Goal: Task Accomplishment & Management: Manage account settings

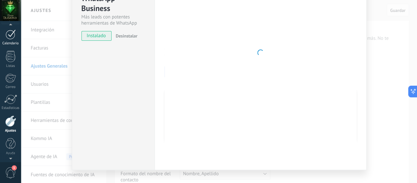
scroll to position [77, 0]
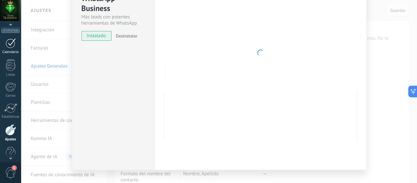
click at [8, 47] on div at bounding box center [10, 43] width 10 height 10
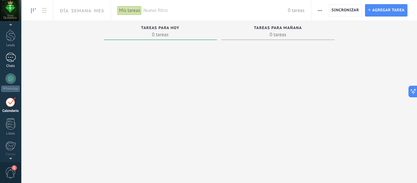
click at [8, 57] on div at bounding box center [10, 57] width 10 height 9
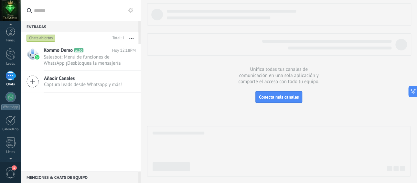
scroll to position [19, 0]
click at [10, 171] on span "1" at bounding box center [10, 172] width 11 height 11
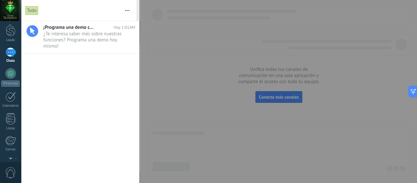
scroll to position [0, 0]
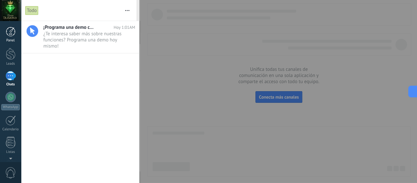
click at [11, 31] on div at bounding box center [11, 32] width 10 height 10
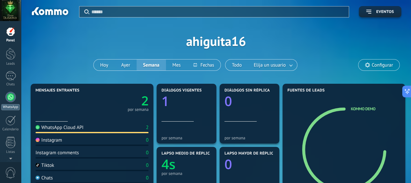
click at [7, 95] on div at bounding box center [10, 97] width 10 height 10
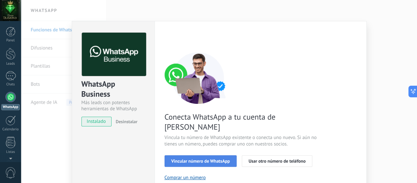
click at [218, 159] on span "Vincular número de WhatsApp" at bounding box center [200, 161] width 58 height 5
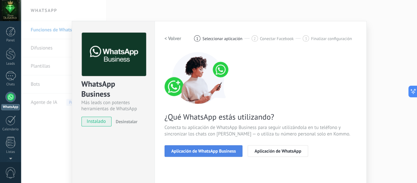
click at [194, 149] on span "Aplicación de WhatsApp Business" at bounding box center [203, 151] width 65 height 5
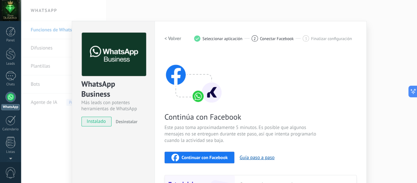
click at [209, 158] on span "Continuar con Facebook" at bounding box center [205, 157] width 46 height 5
click at [204, 157] on span "Continuar con Facebook" at bounding box center [205, 157] width 46 height 5
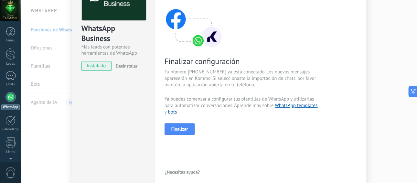
scroll to position [60, 0]
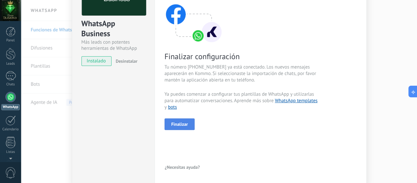
click at [182, 122] on span "Finalizar" at bounding box center [179, 124] width 17 height 5
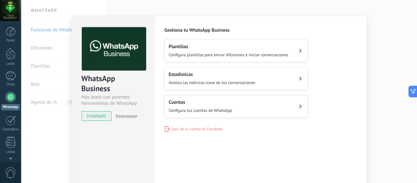
scroll to position [3, 0]
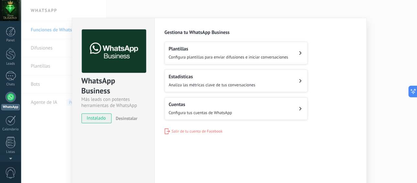
click at [299, 53] on icon at bounding box center [300, 53] width 3 height 4
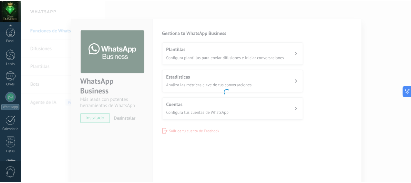
scroll to position [86, 0]
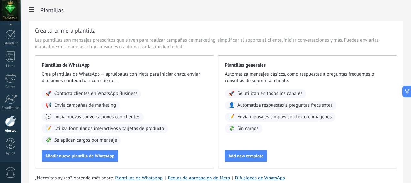
click at [11, 122] on div at bounding box center [10, 120] width 11 height 11
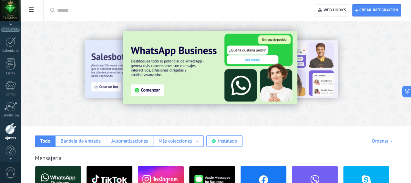
scroll to position [72, 0]
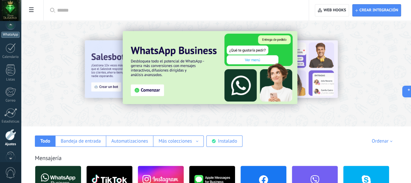
click at [12, 35] on div "WhatsApp" at bounding box center [10, 35] width 18 height 6
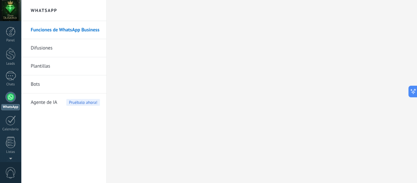
click at [10, 99] on div at bounding box center [10, 97] width 10 height 10
click at [11, 122] on div at bounding box center [10, 121] width 11 height 11
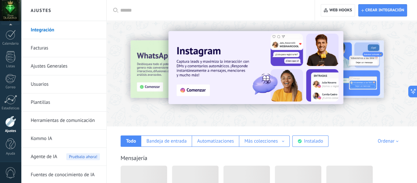
scroll to position [86, 0]
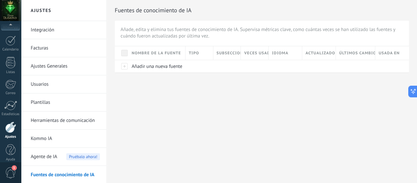
scroll to position [86, 0]
click at [13, 169] on span "1" at bounding box center [14, 167] width 5 height 5
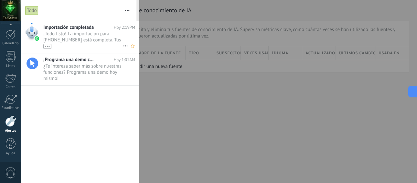
click at [84, 40] on span "¡Todo listo! La importación para +57 321 5334964 está completa. Tus datos de Wh…" at bounding box center [82, 40] width 79 height 18
click at [62, 27] on span "Importación completada" at bounding box center [68, 27] width 50 height 6
click at [28, 10] on div "Todo" at bounding box center [31, 10] width 13 height 9
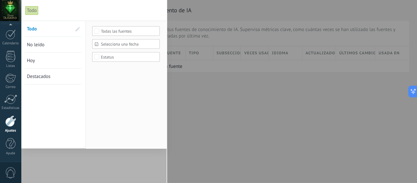
click at [186, 153] on div at bounding box center [208, 91] width 417 height 183
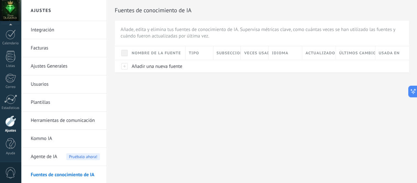
click at [10, 126] on div at bounding box center [10, 120] width 11 height 11
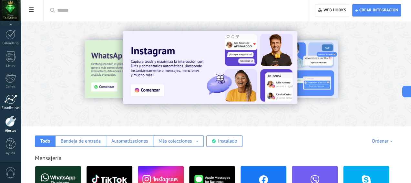
click at [17, 100] on link "Estadísticas" at bounding box center [10, 102] width 21 height 16
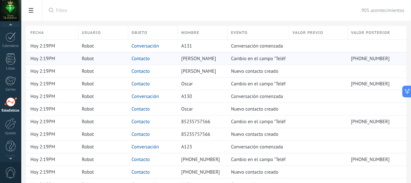
click at [150, 58] on link "Contacto" at bounding box center [140, 59] width 18 height 6
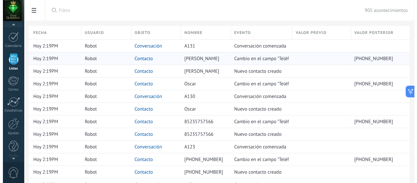
scroll to position [40, 0]
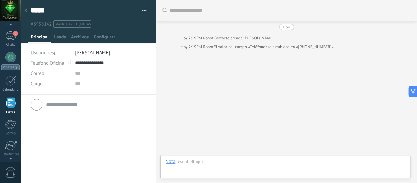
click at [135, 30] on div at bounding box center [88, 21] width 135 height 43
click at [60, 35] on span "Leads" at bounding box center [60, 38] width 12 height 9
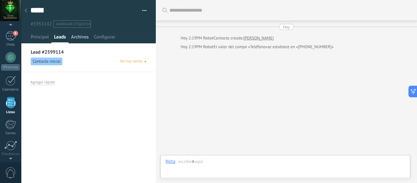
click at [80, 36] on span "Archivos" at bounding box center [79, 38] width 17 height 9
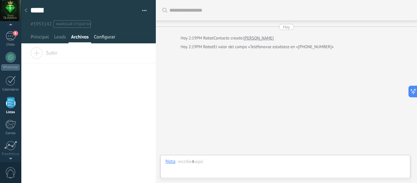
click at [101, 37] on span "Configurar" at bounding box center [104, 38] width 21 height 9
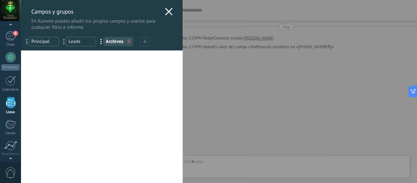
click at [21, 36] on div "Campos y grupos En Kommo puedes añadir tus propios campos y usarlos para cualqu…" at bounding box center [219, 91] width 396 height 183
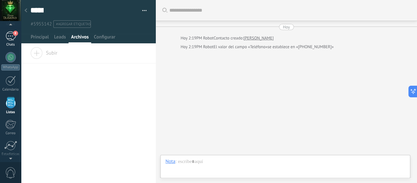
click at [13, 35] on span "8" at bounding box center [15, 33] width 5 height 5
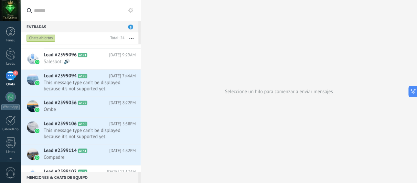
scroll to position [422, 0]
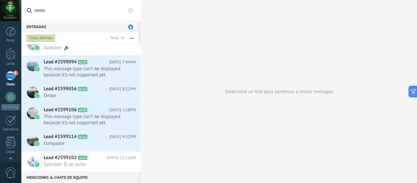
drag, startPoint x: 144, startPoint y: 133, endPoint x: 145, endPoint y: 95, distance: 37.8
click at [145, 100] on div "Seleccione un hilo para comenzar a enviar mensajes" at bounding box center [278, 91] width 276 height 183
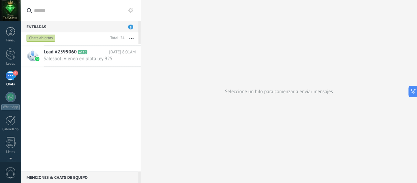
scroll to position [0, 0]
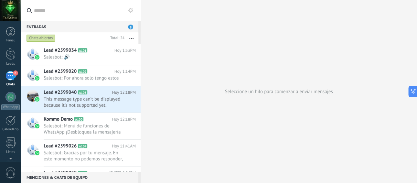
click at [130, 11] on icon at bounding box center [130, 10] width 5 height 5
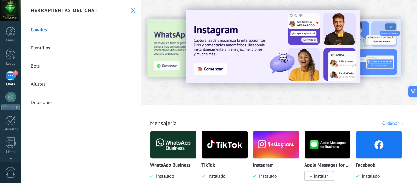
click at [131, 10] on use at bounding box center [133, 10] width 4 height 4
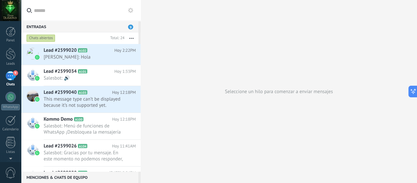
click at [12, 76] on div "9" at bounding box center [10, 75] width 10 height 9
click at [42, 37] on div "Chats abiertos" at bounding box center [40, 38] width 29 height 8
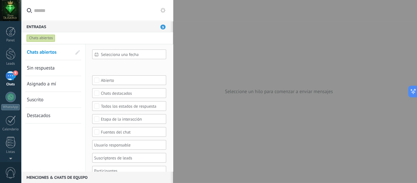
click at [44, 68] on span "Sin respuesta" at bounding box center [41, 68] width 28 height 6
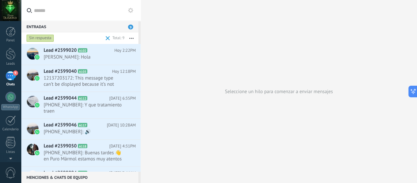
click at [14, 77] on div "9" at bounding box center [10, 75] width 10 height 9
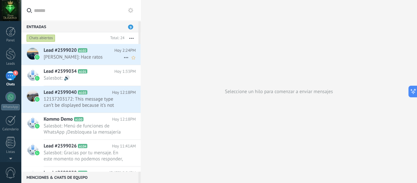
click at [65, 55] on span "Bibi: Hace ratos" at bounding box center [84, 57] width 80 height 6
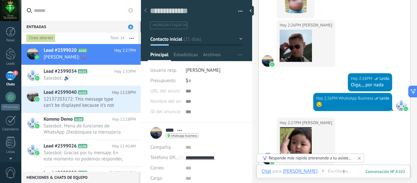
scroll to position [2634, 0]
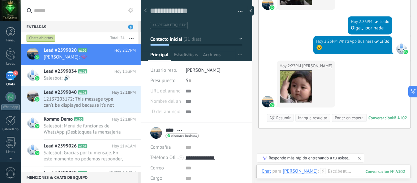
click at [48, 36] on div "Chats abiertos" at bounding box center [40, 38] width 29 height 8
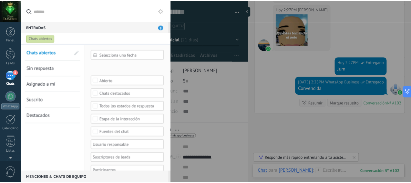
scroll to position [0, 0]
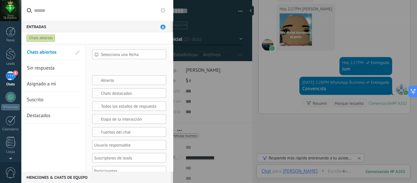
click at [13, 11] on div at bounding box center [10, 10] width 21 height 21
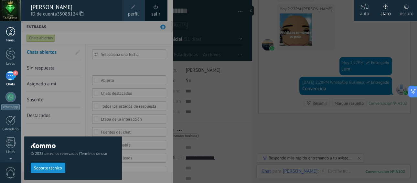
click at [10, 28] on div at bounding box center [11, 32] width 10 height 10
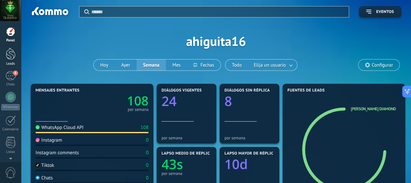
click at [13, 58] on div at bounding box center [11, 54] width 10 height 12
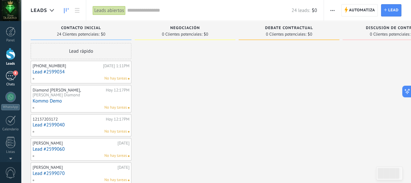
click at [11, 76] on div "8" at bounding box center [10, 75] width 10 height 9
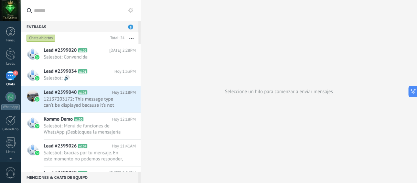
click at [132, 9] on icon at bounding box center [130, 10] width 5 height 5
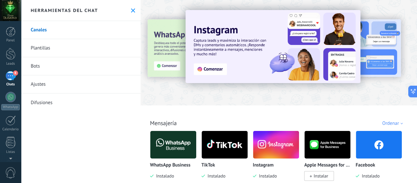
click at [47, 104] on link "Difusiones" at bounding box center [81, 102] width 120 height 18
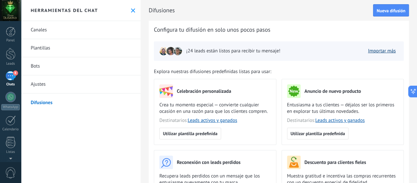
click at [384, 51] on link "Importar más" at bounding box center [382, 51] width 28 height 6
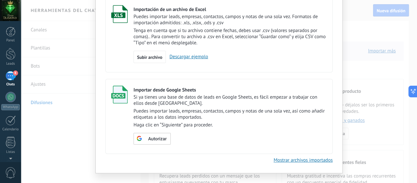
scroll to position [57, 0]
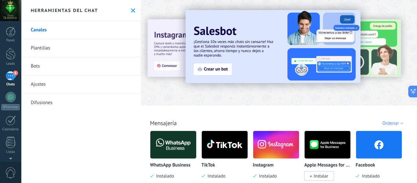
click at [9, 8] on div at bounding box center [10, 10] width 21 height 21
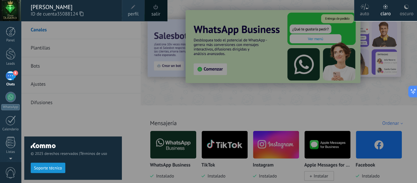
click at [54, 8] on div "[PERSON_NAME]" at bounding box center [73, 7] width 85 height 7
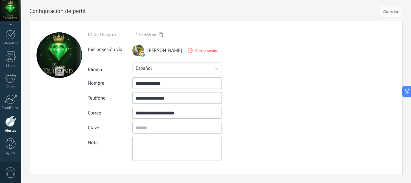
scroll to position [86, 0]
click at [390, 12] on span "Guardar" at bounding box center [390, 11] width 15 height 5
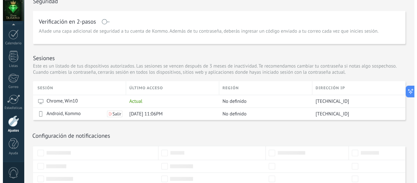
scroll to position [173, 0]
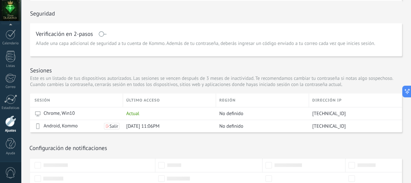
click at [101, 34] on span at bounding box center [103, 33] width 8 height 5
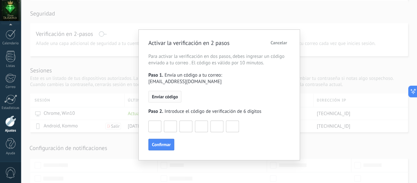
click at [167, 94] on span "Enviar código" at bounding box center [165, 96] width 26 height 5
click at [156, 122] on input at bounding box center [155, 126] width 12 height 10
type input "*"
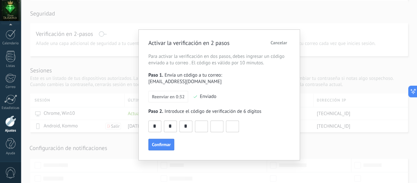
type input "*"
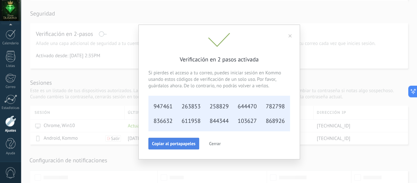
click at [182, 144] on span "Copiar al portapapeles" at bounding box center [174, 143] width 44 height 5
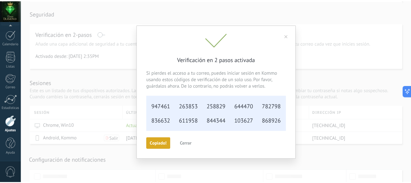
scroll to position [0, 0]
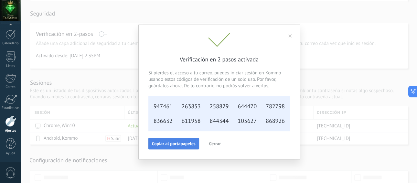
click at [183, 144] on span "Copiar al portapapeles" at bounding box center [174, 143] width 44 height 5
click at [213, 143] on span "Cerrar" at bounding box center [215, 143] width 12 height 5
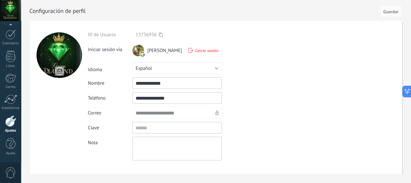
click at [140, 140] on textarea at bounding box center [176, 149] width 89 height 24
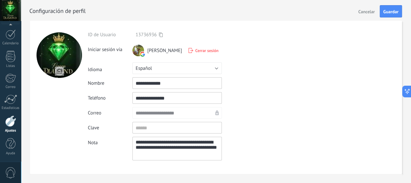
click at [139, 143] on textarea "**********" at bounding box center [176, 149] width 89 height 24
click at [139, 144] on textarea "**********" at bounding box center [176, 149] width 89 height 24
type textarea "**********"
click at [395, 14] on span "Guardar" at bounding box center [390, 11] width 15 height 5
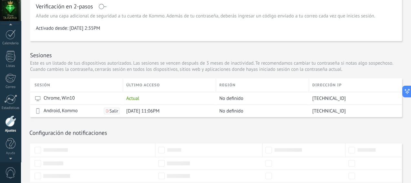
scroll to position [76, 0]
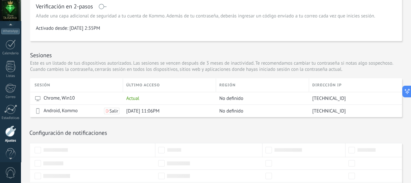
click at [11, 11] on div at bounding box center [10, 10] width 21 height 21
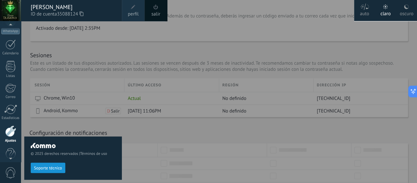
click at [77, 5] on div "[PERSON_NAME]" at bounding box center [73, 7] width 85 height 7
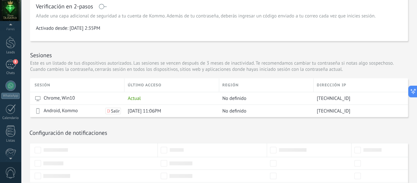
scroll to position [0, 0]
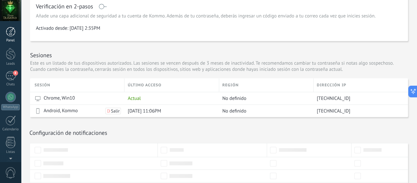
click at [10, 32] on div at bounding box center [11, 32] width 10 height 10
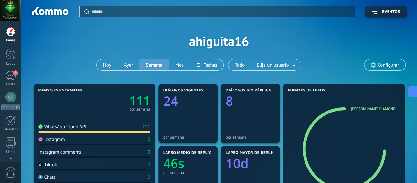
click at [67, 128] on div "WhatsApp Cloud API" at bounding box center [62, 127] width 48 height 6
click at [65, 127] on div "WhatsApp Cloud API" at bounding box center [62, 127] width 48 height 6
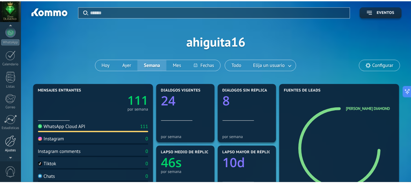
scroll to position [72, 0]
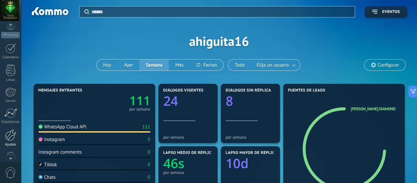
click at [11, 137] on div at bounding box center [10, 134] width 11 height 11
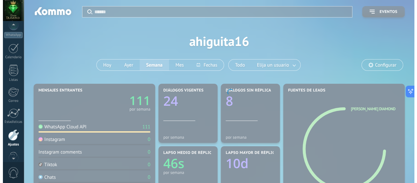
scroll to position [86, 0]
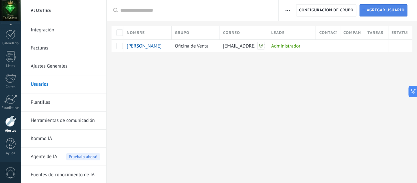
click at [393, 9] on span "Agregar usuario" at bounding box center [385, 11] width 38 height 12
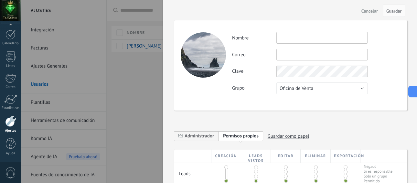
click at [293, 38] on input "text" at bounding box center [321, 38] width 91 height 12
type input "**********"
click at [299, 51] on input "text" at bounding box center [321, 55] width 91 height 12
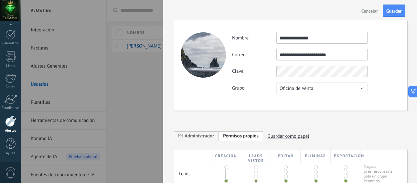
click at [304, 55] on input "**********" at bounding box center [321, 55] width 91 height 12
click at [288, 55] on input "**********" at bounding box center [321, 55] width 91 height 12
type input "**********"
click at [362, 87] on div "**********" at bounding box center [316, 63] width 168 height 62
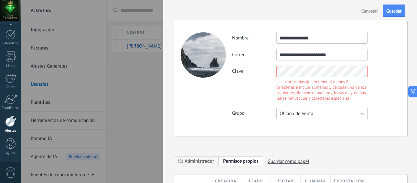
click at [335, 113] on button "Oficina de Venta" at bounding box center [321, 114] width 91 height 12
click at [294, 117] on button "Oficina de Venta" at bounding box center [321, 114] width 91 height 12
click at [306, 91] on div "Las contraseñas deben tener al menos 8 caracteres e incluir al menos 1 de cada …" at bounding box center [321, 90] width 91 height 22
click at [360, 113] on button "Oficina de Venta" at bounding box center [321, 114] width 91 height 12
click at [300, 114] on span "Oficina de Venta" at bounding box center [318, 113] width 93 height 6
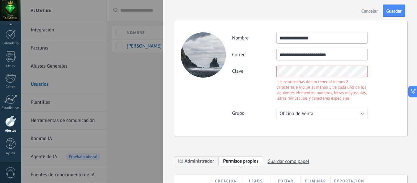
click at [318, 57] on input "**********" at bounding box center [321, 55] width 91 height 12
click at [319, 38] on input "**********" at bounding box center [321, 38] width 91 height 12
click at [315, 88] on div "**********" at bounding box center [316, 75] width 168 height 87
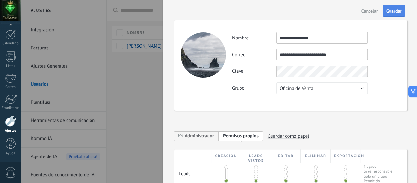
click at [396, 9] on span "Guardar" at bounding box center [393, 11] width 15 height 5
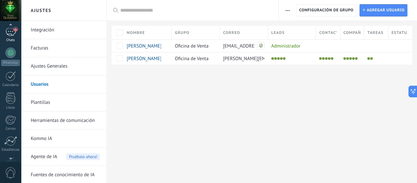
scroll to position [39, 0]
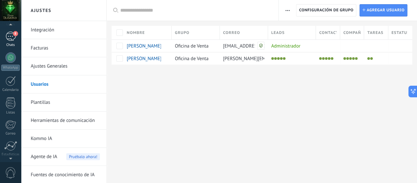
click at [9, 37] on div "8" at bounding box center [10, 36] width 10 height 9
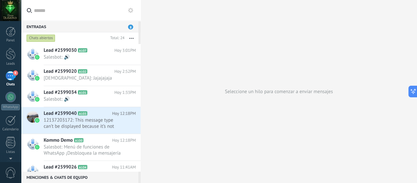
scroll to position [10, 0]
click at [130, 36] on button "button" at bounding box center [131, 38] width 14 height 12
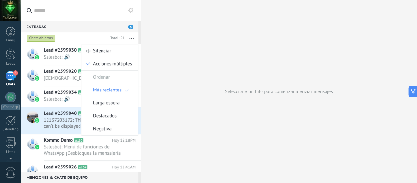
click at [131, 39] on button "button" at bounding box center [131, 38] width 14 height 12
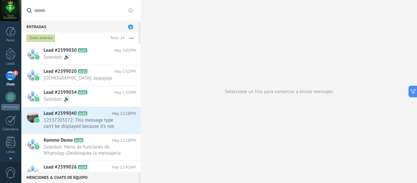
click at [45, 36] on div "Chats abiertos" at bounding box center [40, 38] width 29 height 8
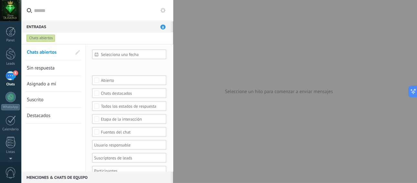
click at [111, 27] on div "Entradas 8" at bounding box center [96, 27] width 150 height 12
click at [75, 32] on div "Entradas 8" at bounding box center [96, 27] width 150 height 12
click at [32, 36] on div "Chats abiertos" at bounding box center [40, 38] width 29 height 8
click at [45, 83] on span "Asignado a mí" at bounding box center [41, 84] width 29 height 6
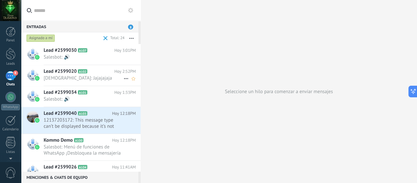
click at [51, 71] on span "Lead #2599020" at bounding box center [60, 71] width 33 height 6
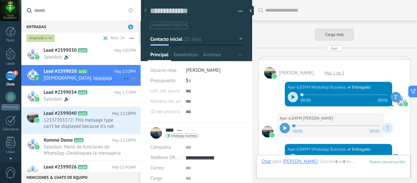
scroll to position [1289, 0]
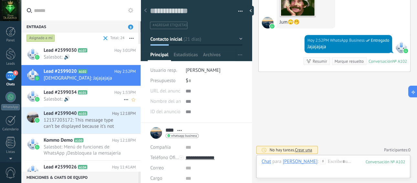
click at [59, 91] on span "Lead #2599034" at bounding box center [60, 92] width 33 height 6
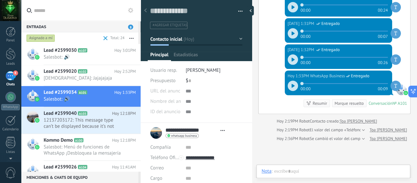
scroll to position [10, 0]
click at [57, 79] on span "[DEMOGRAPHIC_DATA]: Jajajajaja" at bounding box center [84, 78] width 80 height 6
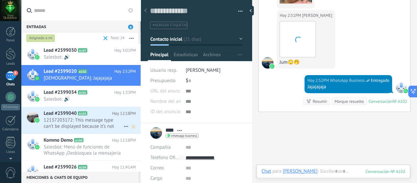
scroll to position [10, 0]
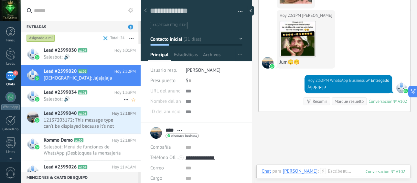
click at [59, 92] on span "Lead #2599034" at bounding box center [60, 92] width 33 height 6
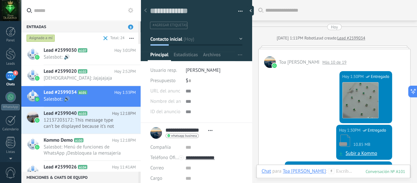
scroll to position [338, 0]
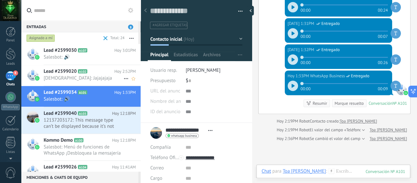
click at [56, 74] on span "Lead #2599020" at bounding box center [60, 71] width 33 height 6
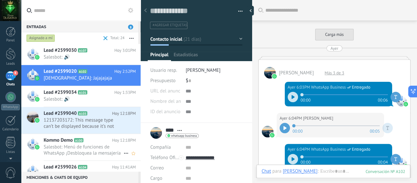
scroll to position [10, 0]
click at [62, 141] on span "Kommo Demo" at bounding box center [58, 140] width 29 height 6
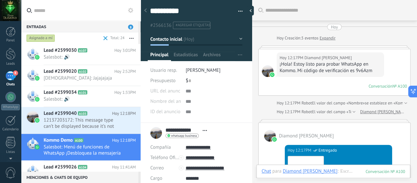
scroll to position [344, 0]
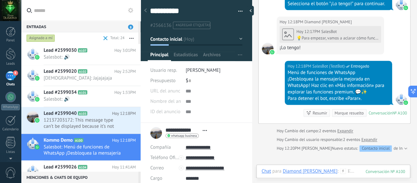
click at [206, 70] on span "[PERSON_NAME]" at bounding box center [202, 70] width 35 height 6
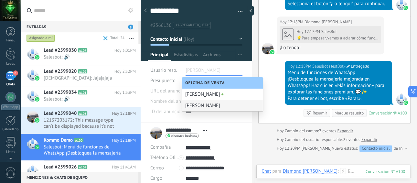
click at [199, 105] on div "bibiana aguirre" at bounding box center [222, 105] width 81 height 11
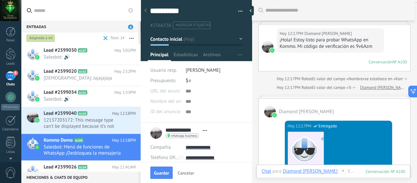
scroll to position [0, 0]
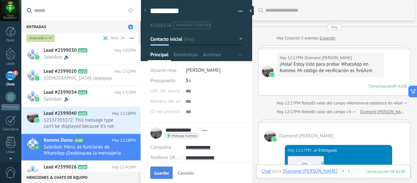
click at [161, 174] on span "Guardar" at bounding box center [161, 173] width 15 height 5
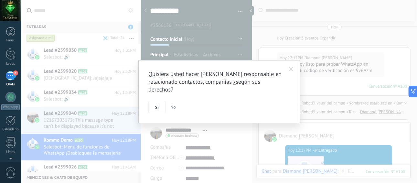
scroll to position [8, 0]
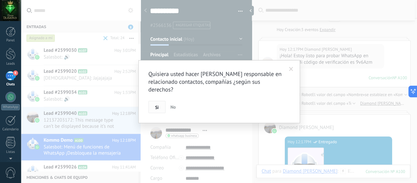
click at [158, 106] on span "Si" at bounding box center [157, 107] width 4 height 5
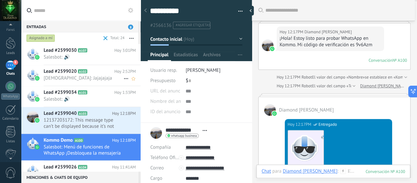
scroll to position [0, 0]
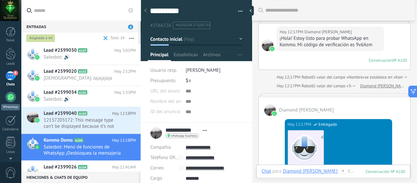
click at [9, 99] on div at bounding box center [10, 97] width 10 height 10
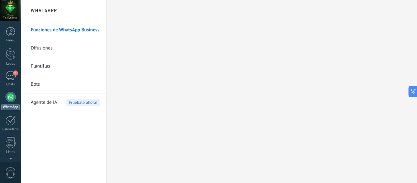
click at [58, 29] on link "Funciones de WhatsApp Business" at bounding box center [65, 30] width 69 height 18
click at [14, 34] on div at bounding box center [11, 32] width 10 height 10
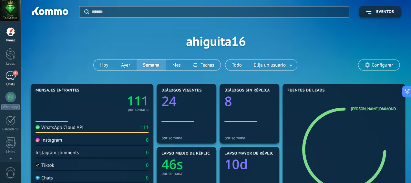
click at [13, 75] on div "8" at bounding box center [10, 75] width 10 height 9
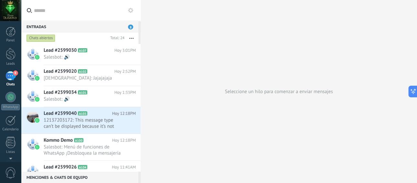
click at [39, 36] on div "Chats abiertos" at bounding box center [40, 38] width 29 height 8
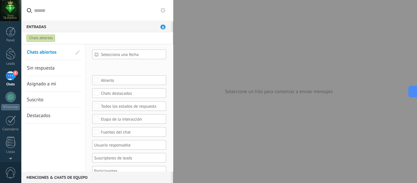
click at [126, 53] on span "Selecciona una fecha" at bounding box center [132, 54] width 62 height 5
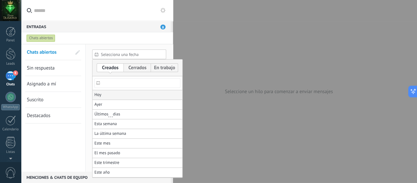
click at [102, 95] on li "Hoy" at bounding box center [137, 95] width 90 height 10
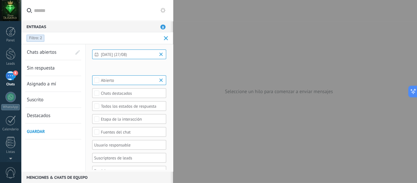
click at [49, 68] on span "Sin respuesta" at bounding box center [41, 68] width 28 height 6
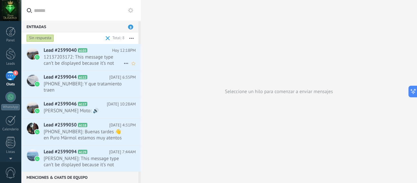
click at [53, 49] on span "Lead #2599040" at bounding box center [60, 50] width 33 height 6
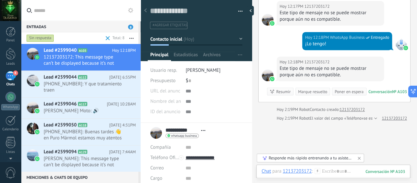
scroll to position [201, 0]
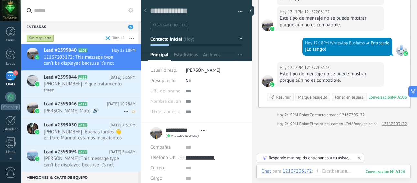
click at [59, 104] on span "Lead #2599046" at bounding box center [60, 104] width 33 height 6
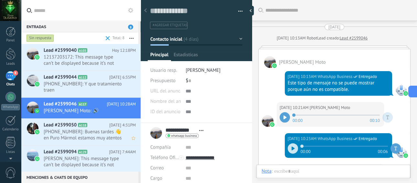
scroll to position [157, 0]
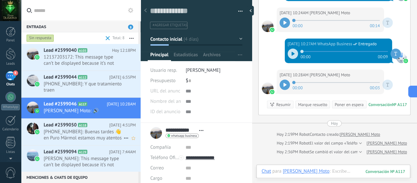
click at [61, 129] on span "+573105979665: Buenas tardes 👋 en Puro Mármol estamos muy atentos para ser part…" at bounding box center [84, 135] width 80 height 12
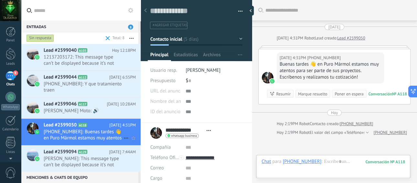
scroll to position [10, 0]
click at [66, 151] on span "Lead #2599094" at bounding box center [60, 152] width 33 height 6
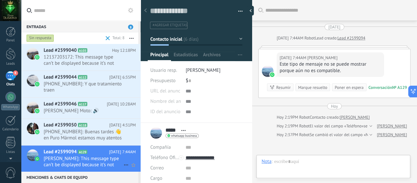
scroll to position [10, 0]
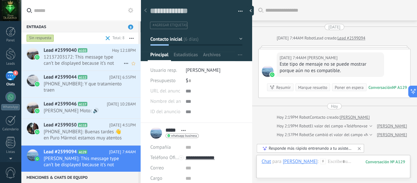
click at [54, 47] on span "Lead #2599040" at bounding box center [60, 50] width 33 height 6
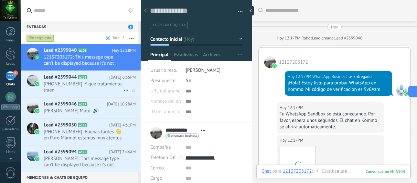
scroll to position [194, 0]
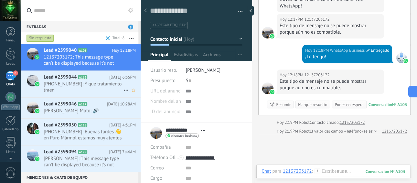
click at [65, 79] on span "Lead #2599044" at bounding box center [60, 77] width 33 height 6
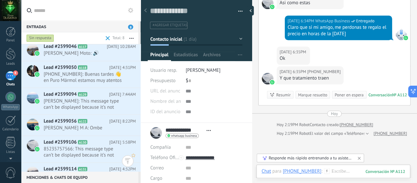
scroll to position [61, 0]
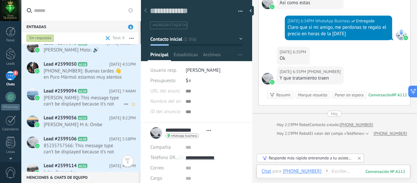
click at [67, 93] on span "Lead #2599094" at bounding box center [60, 91] width 33 height 6
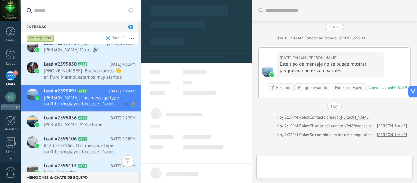
scroll to position [10, 0]
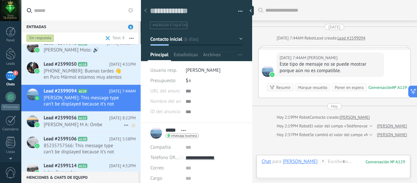
click at [67, 116] on span "Lead #2599056" at bounding box center [60, 118] width 33 height 6
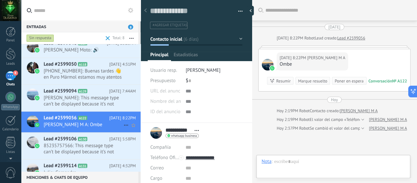
scroll to position [10, 0]
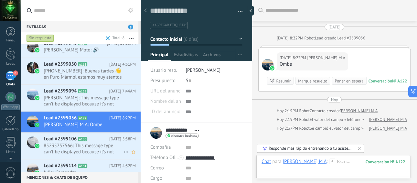
click at [64, 139] on span "Lead #2599106" at bounding box center [60, 139] width 33 height 6
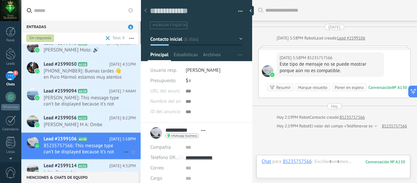
scroll to position [10, 0]
click at [67, 164] on span "Lead #2599114" at bounding box center [60, 165] width 33 height 6
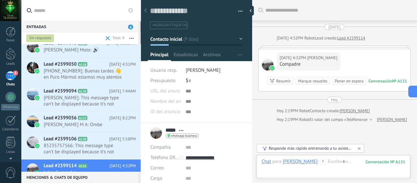
scroll to position [70, 0]
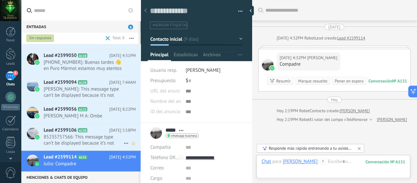
click at [56, 130] on span "Lead #2599106" at bounding box center [60, 130] width 33 height 6
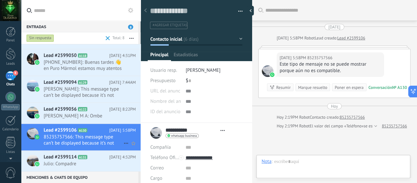
type textarea "**********"
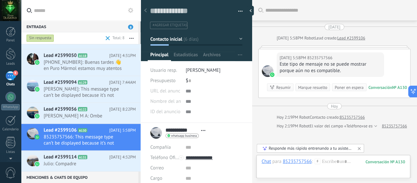
click at [201, 69] on span "[PERSON_NAME]" at bounding box center [202, 70] width 35 height 6
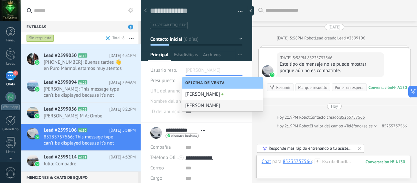
click at [210, 103] on div "bibiana aguirre" at bounding box center [222, 105] width 81 height 11
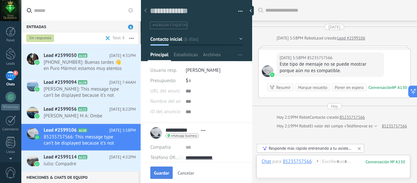
click at [164, 171] on span "Guardar" at bounding box center [161, 173] width 15 height 5
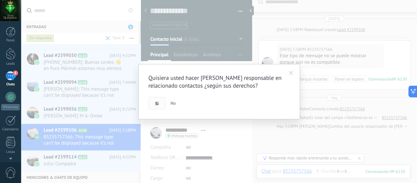
click at [158, 101] on span "Si" at bounding box center [157, 103] width 4 height 5
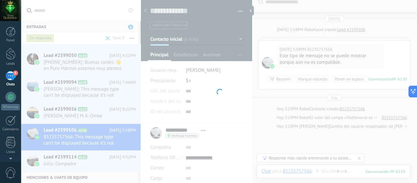
scroll to position [17, 0]
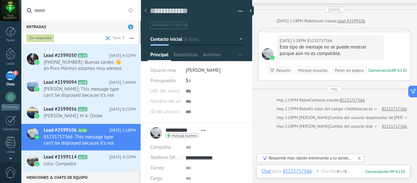
click at [344, 158] on div "Responde más rápido entrenando a tu asistente AI con tus fuentes de datos" at bounding box center [310, 157] width 84 height 5
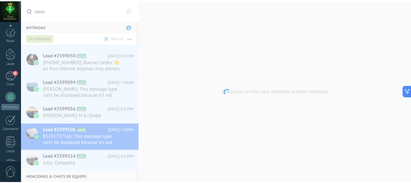
scroll to position [86, 0]
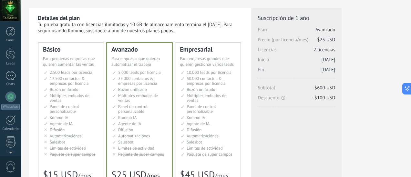
scroll to position [91, 0]
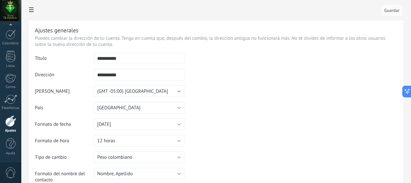
scroll to position [86, 0]
click at [184, 90] on button "(GMT -05:00) Bogota" at bounding box center [139, 91] width 90 height 12
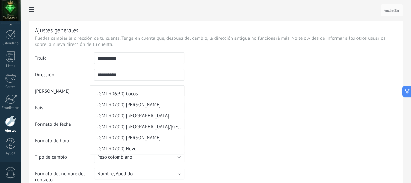
scroll to position [1986, 0]
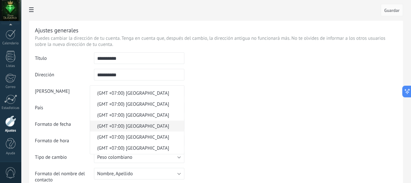
click at [182, 123] on span "(GMT +07:00) Novosibirsk" at bounding box center [136, 126] width 92 height 6
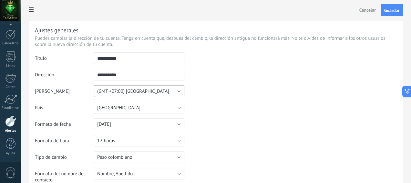
click at [184, 91] on button "(GMT +07:00) Novosibirsk" at bounding box center [139, 91] width 90 height 12
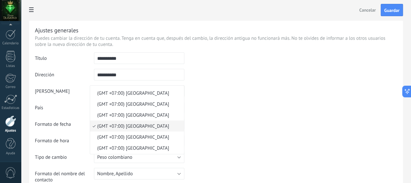
scroll to position [1983, 0]
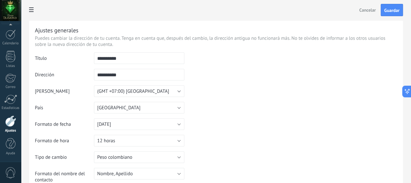
click at [276, 88] on td at bounding box center [290, 85] width 213 height 66
click at [184, 155] on button "Peso colombiano" at bounding box center [139, 157] width 90 height 12
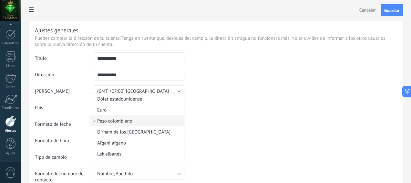
click at [326, 132] on table "**********" at bounding box center [216, 119] width 362 height 135
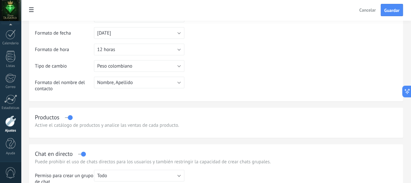
scroll to position [96, 0]
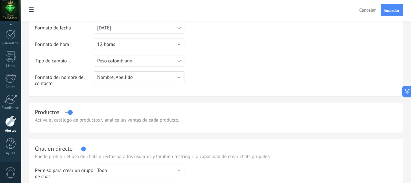
click at [184, 77] on button "Nombre, Apellido" at bounding box center [139, 77] width 90 height 12
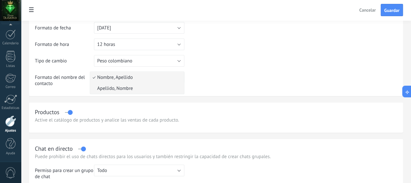
click at [182, 89] on span "Apellido, Nombre" at bounding box center [136, 88] width 92 height 6
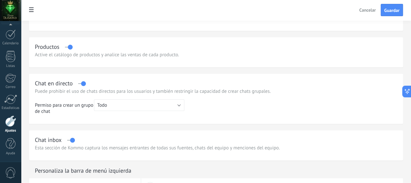
scroll to position [172, 0]
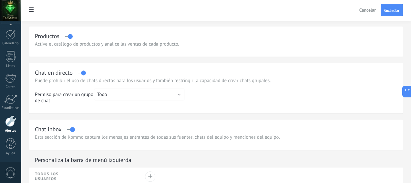
click at [154, 41] on div "Active el catálogo de productos y analice las ventas de cada producto." at bounding box center [216, 44] width 362 height 6
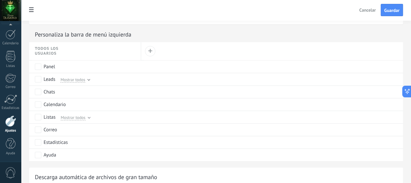
scroll to position [308, 0]
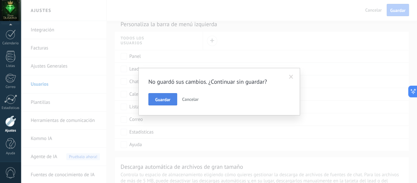
click at [170, 101] on button "Guardar" at bounding box center [162, 99] width 29 height 12
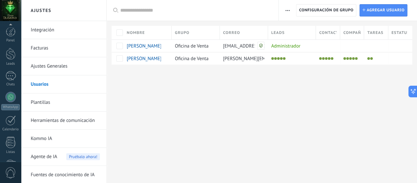
scroll to position [86, 0]
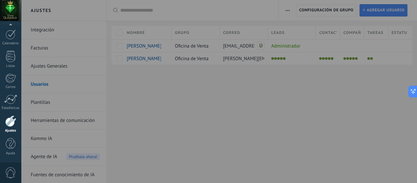
click at [46, 101] on div at bounding box center [229, 91] width 417 height 183
click at [279, 110] on div at bounding box center [229, 91] width 417 height 183
click at [12, 123] on div at bounding box center [10, 120] width 11 height 11
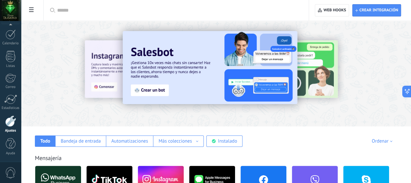
click at [11, 124] on div at bounding box center [10, 120] width 11 height 11
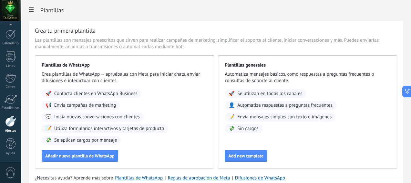
click at [13, 121] on div at bounding box center [10, 120] width 11 height 11
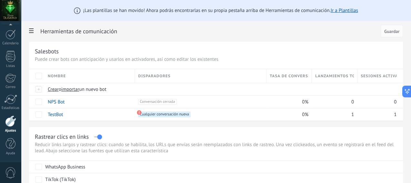
click at [66, 76] on span "Nombre" at bounding box center [57, 76] width 18 height 6
click at [171, 75] on span "Disparadores" at bounding box center [154, 76] width 32 height 6
click at [85, 168] on div "WhatsApp Business" at bounding box center [65, 167] width 40 height 6
click at [59, 52] on div "Salesbots" at bounding box center [47, 50] width 24 height 7
click at [135, 70] on div "Nombre" at bounding box center [90, 76] width 90 height 14
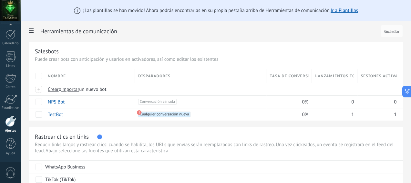
click at [66, 74] on span "Nombre" at bounding box center [57, 76] width 18 height 6
click at [59, 90] on span "Crear" at bounding box center [53, 89] width 11 height 6
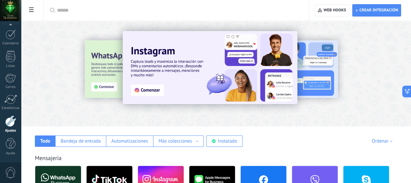
click at [129, 69] on div at bounding box center [57, 73] width 141 height 58
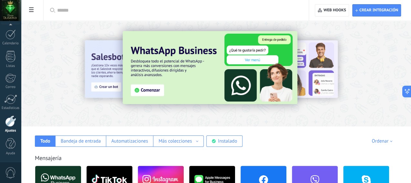
click at [196, 90] on img at bounding box center [210, 67] width 175 height 73
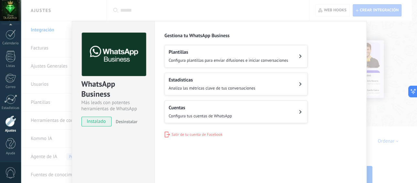
click at [299, 57] on icon at bounding box center [300, 56] width 3 height 4
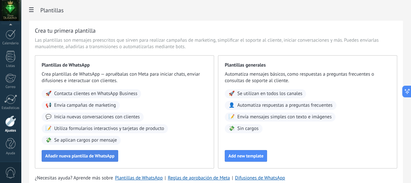
click at [115, 158] on span "Añadir nueva plantilla de WhatsApp" at bounding box center [79, 155] width 69 height 5
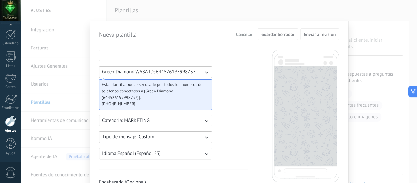
click at [150, 57] on input at bounding box center [155, 55] width 112 height 10
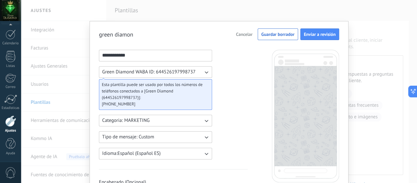
click at [103, 56] on input "**********" at bounding box center [155, 55] width 112 height 10
click at [117, 54] on input "**********" at bounding box center [155, 55] width 112 height 10
click at [134, 56] on input "**********" at bounding box center [155, 55] width 112 height 10
click at [205, 119] on icon "button" at bounding box center [206, 120] width 6 height 6
click at [114, 121] on span "UTILITY" at bounding box center [110, 120] width 16 height 6
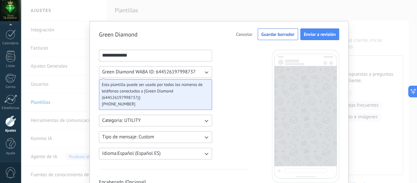
click at [205, 137] on icon "button" at bounding box center [206, 137] width 6 height 6
click at [204, 70] on icon "button" at bounding box center [206, 72] width 6 height 6
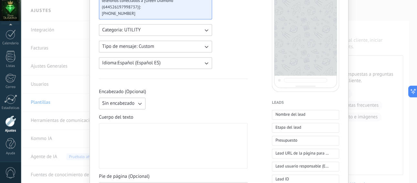
scroll to position [80, 0]
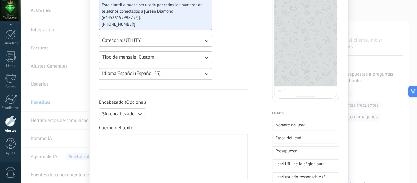
click at [139, 114] on icon "button" at bounding box center [139, 114] width 6 height 6
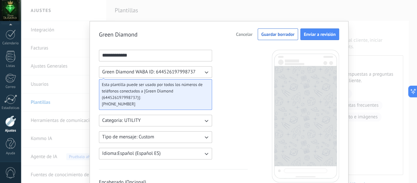
click at [144, 52] on input "**********" at bounding box center [155, 55] width 112 height 10
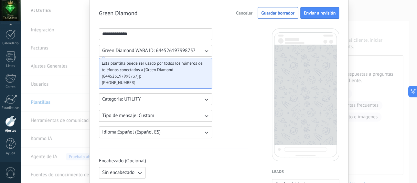
scroll to position [18, 0]
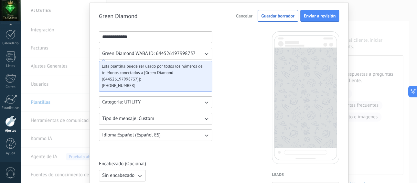
click at [147, 37] on input "**********" at bounding box center [155, 37] width 112 height 10
type input "*"
type input "**********"
click at [207, 53] on icon "button" at bounding box center [206, 53] width 6 height 6
click at [131, 173] on span "Sin encabezado" at bounding box center [118, 175] width 32 height 6
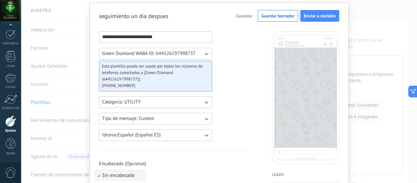
scroll to position [38, 0]
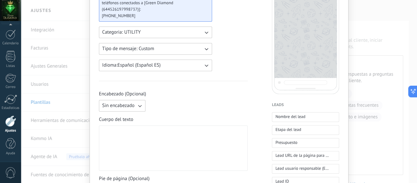
scroll to position [98, 0]
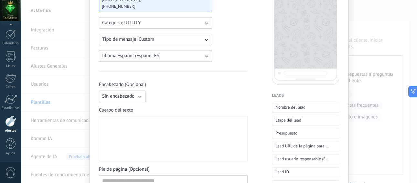
drag, startPoint x: 107, startPoint y: 125, endPoint x: 109, endPoint y: 121, distance: 4.5
click at [107, 124] on div at bounding box center [173, 139] width 142 height 40
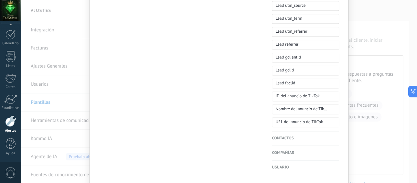
scroll to position [369, 0]
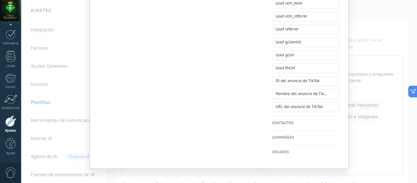
click at [288, 123] on h4 "Contactos" at bounding box center [305, 123] width 67 height 6
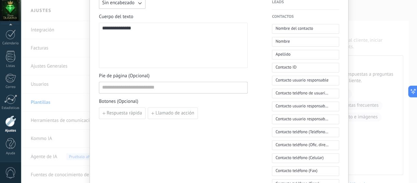
scroll to position [187, 0]
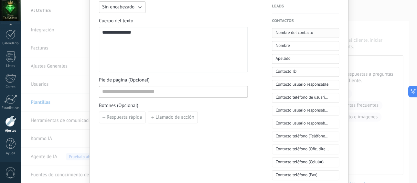
click at [303, 32] on span "Nombre del contacto" at bounding box center [293, 32] width 37 height 6
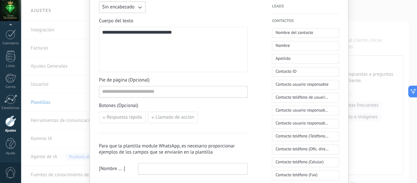
drag, startPoint x: 285, startPoint y: 32, endPoint x: 112, endPoint y: 33, distance: 173.4
click at [112, 33] on div "**********" at bounding box center [219, 87] width 240 height 449
click at [134, 33] on span "**********" at bounding box center [151, 32] width 41 height 5
click at [152, 31] on span "**********" at bounding box center [132, 32] width 41 height 5
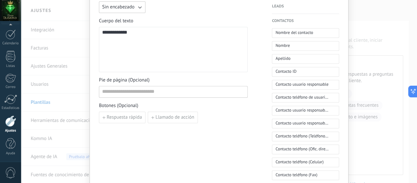
click at [164, 34] on div "**** ********" at bounding box center [173, 50] width 142 height 40
click at [138, 34] on div "**** *********" at bounding box center [173, 50] width 142 height 40
drag, startPoint x: 285, startPoint y: 31, endPoint x: 116, endPoint y: 32, distance: 169.6
click at [116, 32] on div "**********" at bounding box center [219, 87] width 240 height 449
click at [287, 32] on span "Nombre del contacto" at bounding box center [293, 32] width 37 height 6
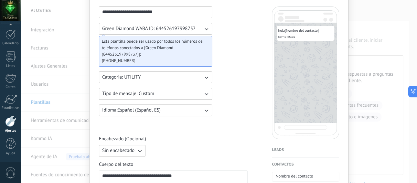
scroll to position [0, 0]
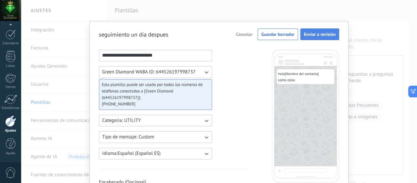
click at [316, 34] on span "Enviar a revisión" at bounding box center [320, 34] width 32 height 5
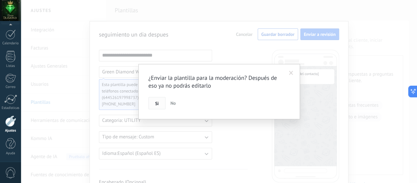
click at [159, 103] on button "Si" at bounding box center [156, 103] width 17 height 12
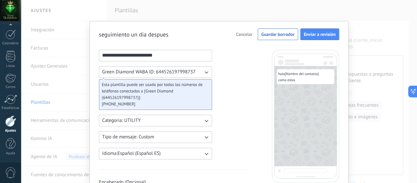
click at [204, 120] on icon "button" at bounding box center [206, 121] width 4 height 2
click at [124, 131] on span "MARKETING" at bounding box center [115, 131] width 26 height 6
click at [104, 56] on input "**********" at bounding box center [155, 55] width 112 height 10
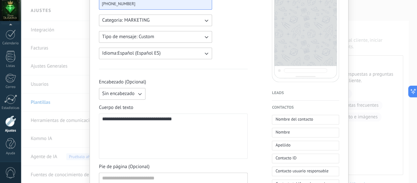
scroll to position [103, 0]
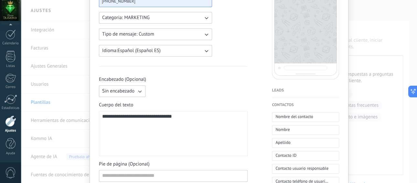
type input "**********"
click at [179, 117] on div "**********" at bounding box center [173, 134] width 142 height 40
click at [180, 117] on div "**********" at bounding box center [173, 134] width 142 height 40
click at [159, 118] on div "**********" at bounding box center [173, 134] width 142 height 40
click at [161, 126] on div "**********" at bounding box center [173, 134] width 142 height 40
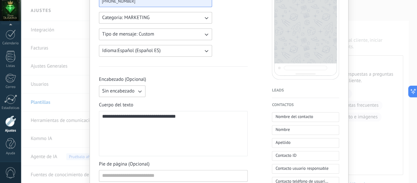
click at [158, 117] on div "**********" at bounding box center [173, 134] width 142 height 40
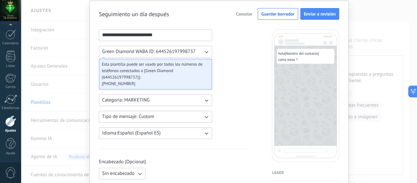
scroll to position [0, 0]
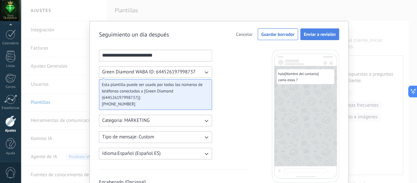
click at [321, 34] on span "Enviar a revisión" at bounding box center [320, 34] width 32 height 5
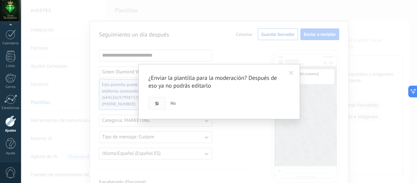
click at [154, 101] on button "Si" at bounding box center [156, 103] width 17 height 12
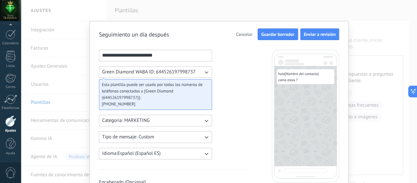
click at [279, 32] on span "Guardar borrador" at bounding box center [277, 34] width 33 height 5
click at [280, 36] on span "Guardar borrador" at bounding box center [277, 34] width 33 height 5
click at [42, 10] on div "**********" at bounding box center [219, 91] width 396 height 183
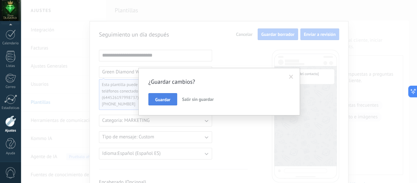
click at [162, 98] on span "Guardar" at bounding box center [162, 99] width 15 height 5
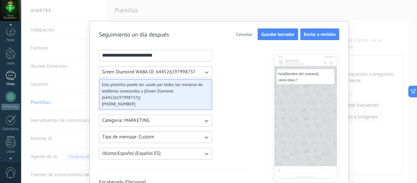
scroll to position [0, 0]
click at [9, 74] on div at bounding box center [10, 75] width 10 height 9
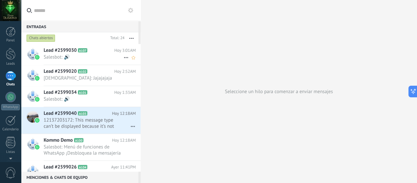
click at [52, 51] on span "Lead #2599030" at bounding box center [60, 50] width 33 height 6
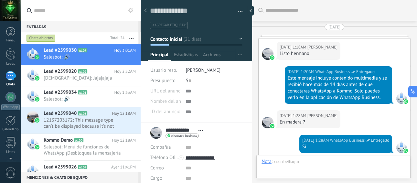
scroll to position [1753, 0]
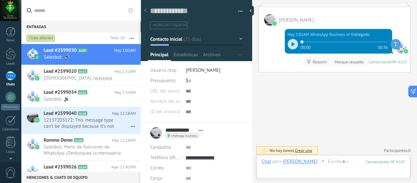
click at [291, 43] on icon at bounding box center [292, 44] width 3 height 4
click at [52, 75] on span "[DEMOGRAPHIC_DATA]: Jajajajaja" at bounding box center [84, 78] width 80 height 6
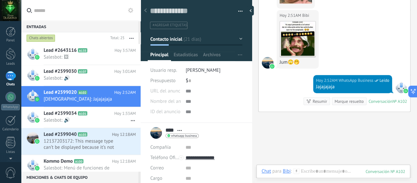
click at [9, 77] on div "1" at bounding box center [10, 75] width 10 height 9
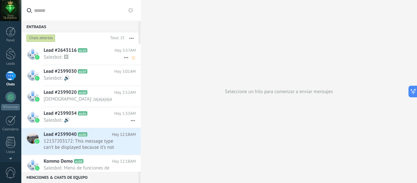
click at [60, 49] on span "Lead #2643116" at bounding box center [60, 50] width 33 height 6
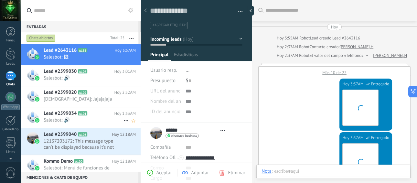
type textarea "**********"
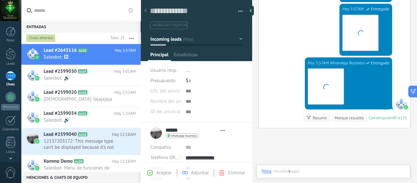
scroll to position [10, 0]
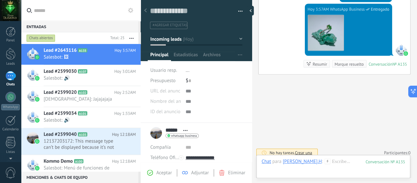
scroll to position [561, 0]
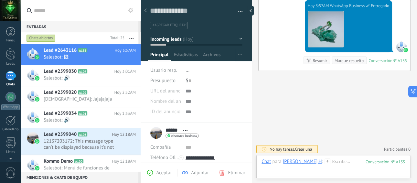
click at [348, 148] on div "No hay tareas. Crear una Participantes: 0 Agregar usuario Bots: 0" at bounding box center [334, 149] width 152 height 11
click at [329, 163] on div at bounding box center [332, 167] width 143 height 19
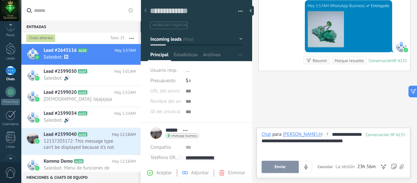
scroll to position [0, 0]
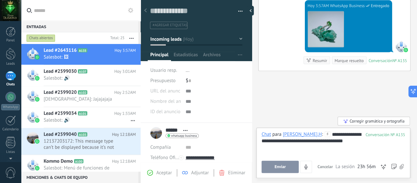
click at [375, 122] on div "Corregir gramática y ortografía" at bounding box center [373, 121] width 72 height 9
click at [287, 166] on button "Enviar" at bounding box center [279, 167] width 37 height 12
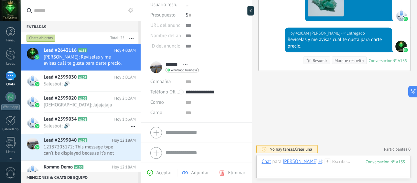
scroll to position [66, 0]
click at [194, 81] on input "text" at bounding box center [213, 81] width 57 height 10
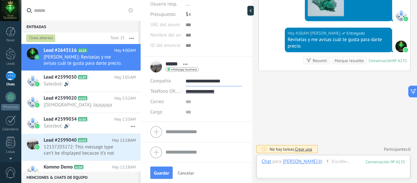
click at [213, 82] on input "**********" at bounding box center [213, 81] width 57 height 10
click at [220, 79] on input "**********" at bounding box center [213, 81] width 57 height 10
click at [198, 82] on input "**********" at bounding box center [213, 81] width 57 height 10
click at [185, 82] on input "**********" at bounding box center [213, 81] width 57 height 10
type input "**********"
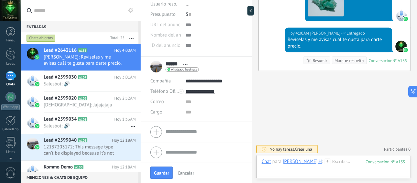
click at [198, 101] on input "text" at bounding box center [213, 102] width 57 height 10
click at [176, 132] on body ".abccls-1,.abccls-2{fill-rule:evenodd}.abccls-2{fill:#fff} .abfcls-1{fill:none}…" at bounding box center [208, 91] width 417 height 183
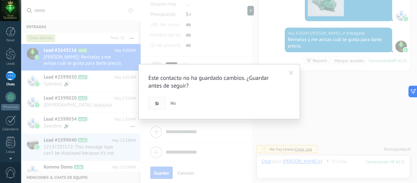
click at [160, 101] on button "Si" at bounding box center [156, 103] width 17 height 12
type textarea "***"
type input "**********"
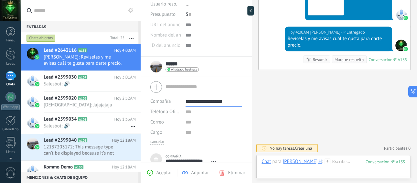
scroll to position [586, 0]
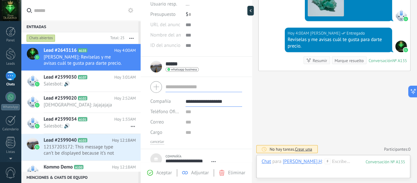
click at [177, 64] on input "******" at bounding box center [172, 64] width 15 height 6
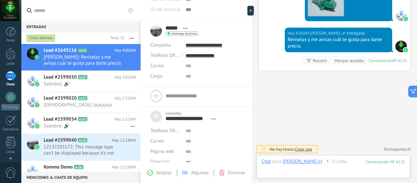
scroll to position [111, 0]
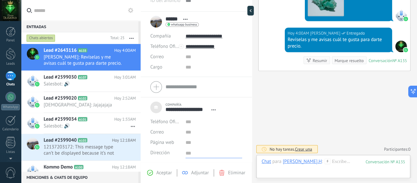
click at [188, 152] on textarea at bounding box center [213, 153] width 57 height 10
type textarea "*"
type textarea "**"
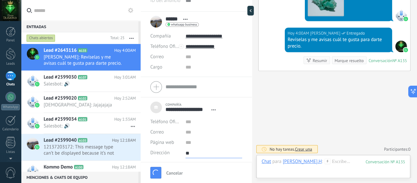
type textarea "***"
type textarea "**"
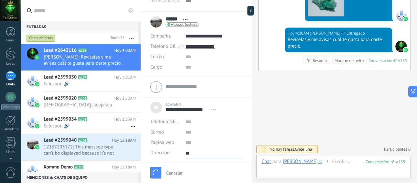
type textarea "*"
type textarea "***"
type textarea "*"
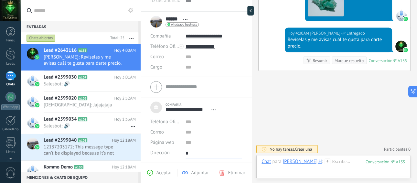
type textarea "**"
type textarea "***"
type textarea "****"
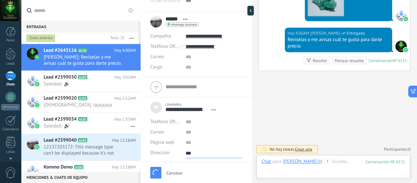
type textarea "****"
type textarea "*****"
type textarea "******"
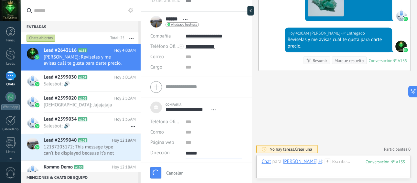
type textarea "******"
type textarea "********"
type textarea "*********"
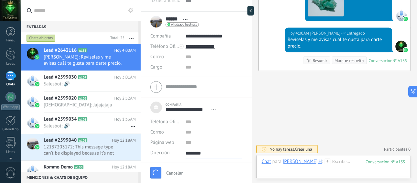
type textarea "*********"
type textarea "**********"
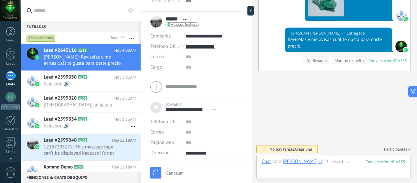
type textarea "**********"
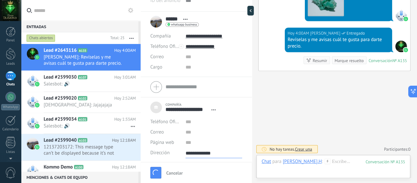
type textarea "**********"
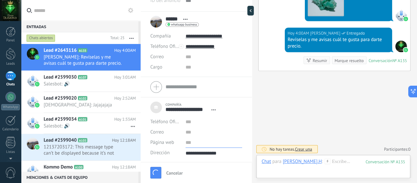
click at [198, 144] on input "url" at bounding box center [213, 142] width 57 height 10
click at [189, 133] on input "text" at bounding box center [213, 132] width 57 height 10
click at [321, 158] on div at bounding box center [332, 167] width 143 height 19
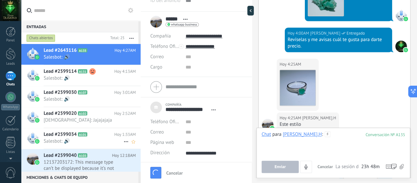
scroll to position [759, 0]
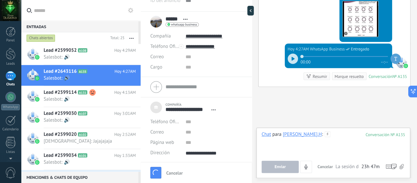
click at [249, 12] on div at bounding box center [250, 11] width 6 height 10
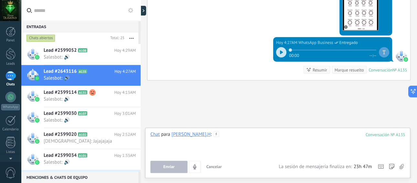
scroll to position [13, 0]
click at [140, 13] on div at bounding box center [140, 91] width 0 height 183
click at [143, 12] on div at bounding box center [145, 11] width 10 height 10
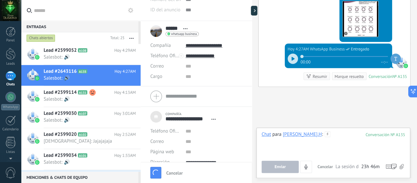
scroll to position [102, 0]
click at [250, 11] on div at bounding box center [250, 11] width 6 height 10
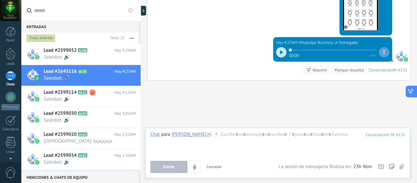
drag, startPoint x: 414, startPoint y: 153, endPoint x: 414, endPoint y: 91, distance: 61.7
click at [411, 0] on div "Entradas 0 Chats abiertos Total: 25 Silenciar Acciones múltiples Ordenar Más re…" at bounding box center [219, 0] width 396 height 0
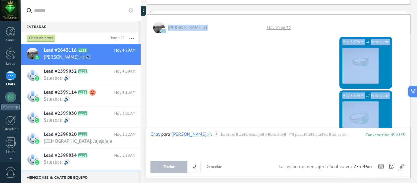
scroll to position [59, 0]
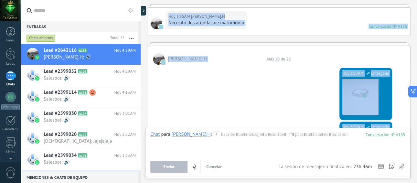
click at [270, 87] on div "Hoy 3:57AM WhatsApp Business Entregado Descargar" at bounding box center [278, 93] width 263 height 57
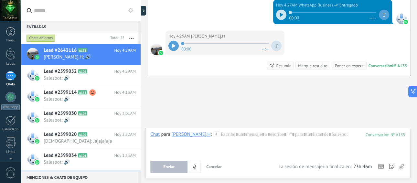
scroll to position [802, 0]
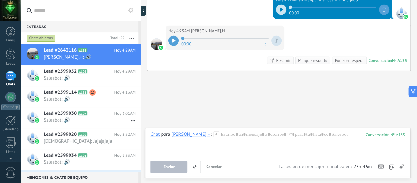
click at [11, 75] on div "1" at bounding box center [10, 75] width 10 height 9
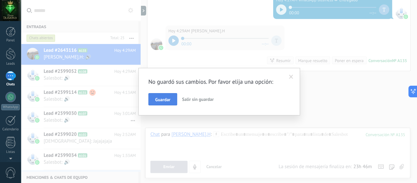
click at [165, 98] on span "Guardar" at bounding box center [162, 99] width 15 height 5
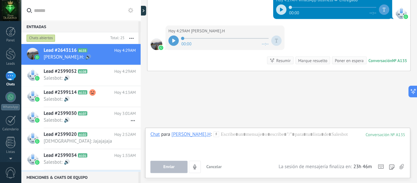
click at [172, 42] on div at bounding box center [173, 41] width 10 height 10
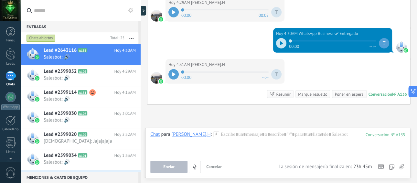
scroll to position [864, 0]
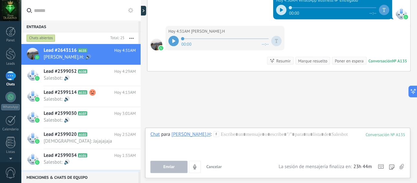
click at [172, 41] on div at bounding box center [173, 41] width 10 height 10
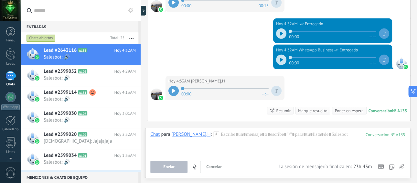
scroll to position [937, 0]
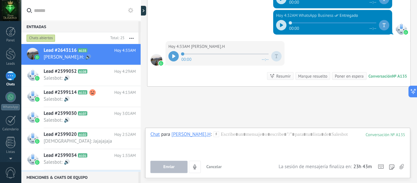
click at [173, 54] on icon at bounding box center [173, 56] width 3 height 4
click at [193, 166] on icon "4" at bounding box center [194, 166] width 5 height 5
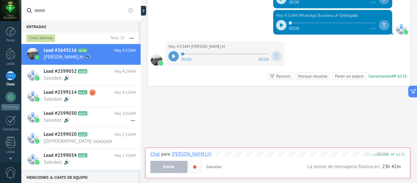
click at [194, 165] on use "button" at bounding box center [194, 166] width 3 height 3
click at [194, 167] on use "button" at bounding box center [194, 167] width 3 height 4
click at [12, 78] on div "1" at bounding box center [10, 75] width 10 height 9
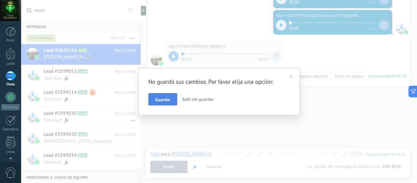
click at [168, 97] on span "Guardar" at bounding box center [162, 99] width 15 height 5
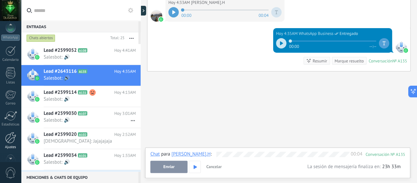
scroll to position [72, 0]
click at [13, 136] on div at bounding box center [10, 134] width 11 height 11
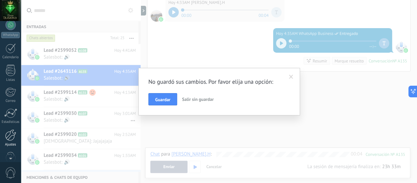
scroll to position [0, 0]
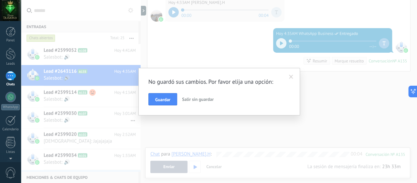
click at [162, 102] on button "Guardar" at bounding box center [162, 99] width 29 height 12
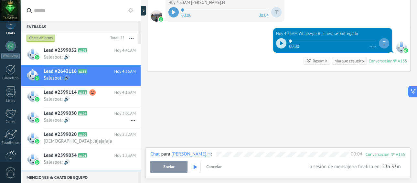
scroll to position [58, 0]
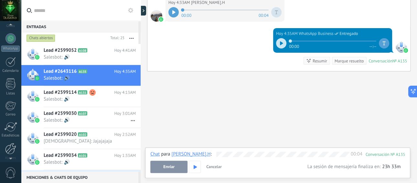
click at [9, 149] on div at bounding box center [10, 148] width 11 height 11
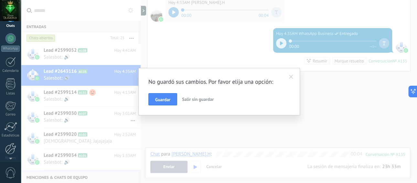
scroll to position [0, 0]
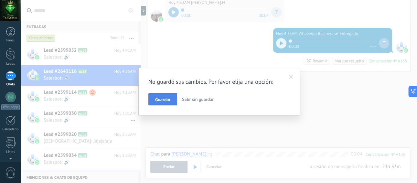
click at [154, 98] on button "Guardar" at bounding box center [162, 99] width 29 height 12
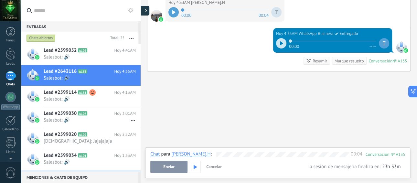
click at [145, 9] on icon at bounding box center [146, 10] width 2 height 3
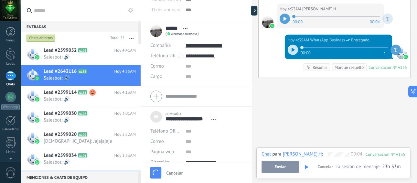
type textarea "**********"
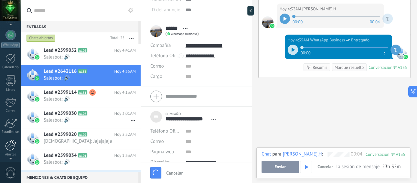
scroll to position [71, 0]
click at [10, 136] on div at bounding box center [10, 135] width 11 height 11
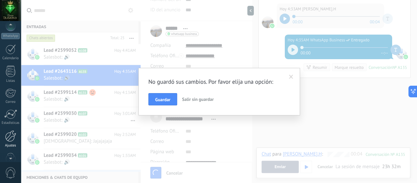
scroll to position [0, 0]
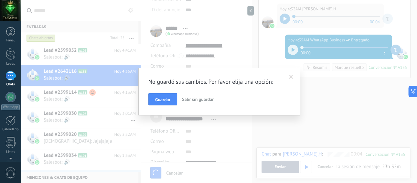
click at [192, 99] on span "Salir sin guardar" at bounding box center [198, 99] width 32 height 6
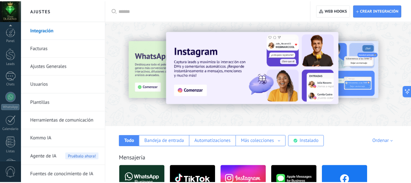
scroll to position [86, 0]
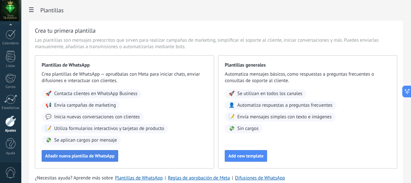
click at [115, 158] on span "Añadir nueva plantilla de WhatsApp" at bounding box center [79, 155] width 69 height 5
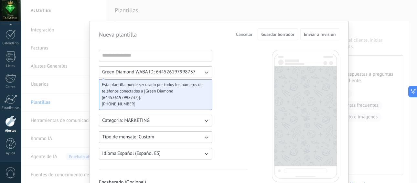
click at [54, 121] on div "Nueva plantilla Cancelar Guardar borrador Enviar a revisión [PERSON_NAME] Diamo…" at bounding box center [219, 91] width 396 height 183
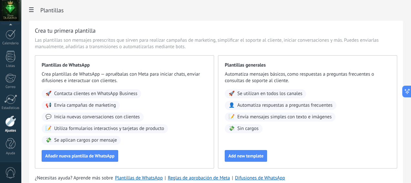
click at [117, 143] on span "Se aplican cargos por mensaje" at bounding box center [85, 140] width 63 height 6
click at [156, 132] on span "Utiliza formularios interactivos y tarjetas de producto" at bounding box center [109, 128] width 110 height 6
click at [140, 116] on span "Inicia nuevas conversaciones con clientes" at bounding box center [97, 117] width 86 height 6
click at [117, 143] on span "Se aplican cargos por mensaje" at bounding box center [85, 140] width 63 height 6
click at [119, 63] on div "Crea tu primera plantilla Las plantillas son mensajes preescritos que sirven pa…" at bounding box center [216, 106] width 374 height 170
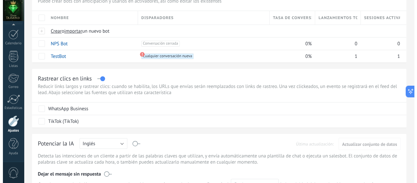
scroll to position [56, 0]
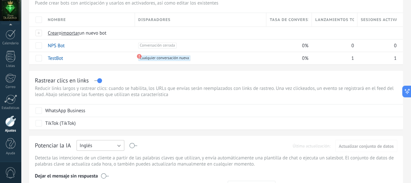
click at [124, 143] on button "Inglés" at bounding box center [101, 145] width 48 height 11
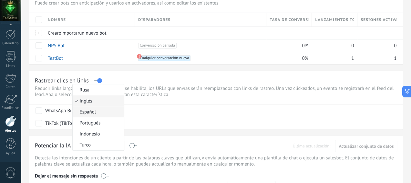
click at [122, 111] on span "Español" at bounding box center [97, 112] width 49 height 6
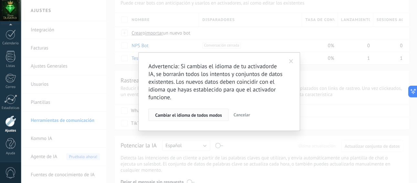
click at [202, 113] on span "Cambiar el idioma de todos modos" at bounding box center [188, 115] width 67 height 5
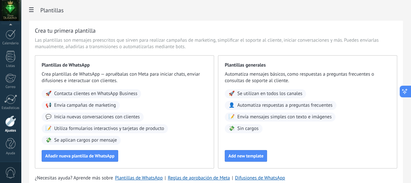
click at [407, 88] on icon at bounding box center [404, 91] width 7 height 7
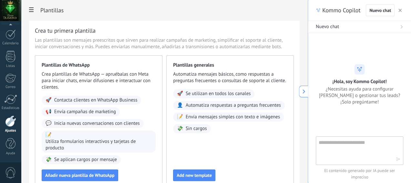
type textarea "**********"
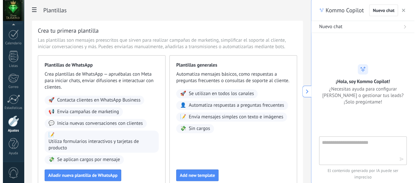
scroll to position [6, 0]
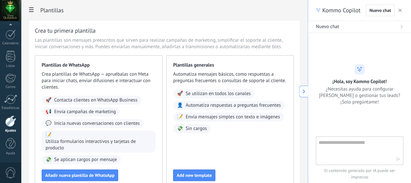
click at [401, 9] on icon "button" at bounding box center [400, 10] width 3 height 3
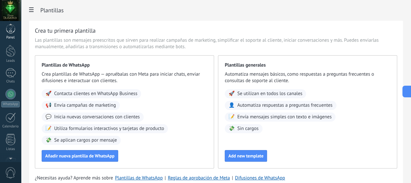
scroll to position [0, 0]
click at [9, 52] on div at bounding box center [11, 54] width 10 height 12
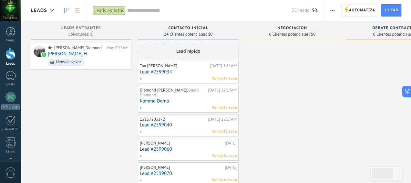
click at [334, 10] on icon "button" at bounding box center [332, 10] width 4 height 1
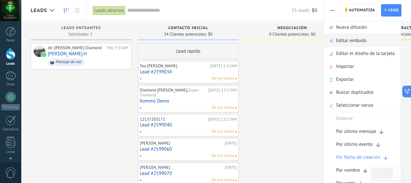
click at [356, 40] on span "Editar embudo" at bounding box center [351, 40] width 30 height 13
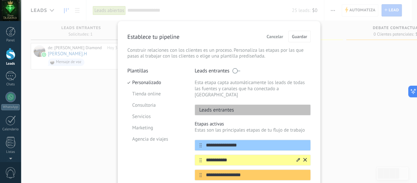
click at [235, 157] on input "**********" at bounding box center [249, 160] width 94 height 7
type input "*"
click at [207, 157] on input "**********" at bounding box center [249, 160] width 94 height 7
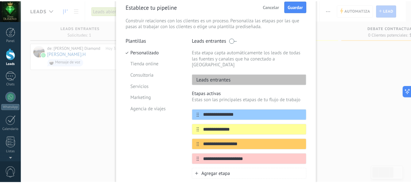
scroll to position [33, 0]
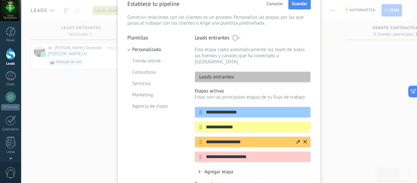
type input "**********"
click at [223, 139] on input "**********" at bounding box center [249, 142] width 94 height 7
click at [247, 139] on input "**********" at bounding box center [249, 142] width 94 height 7
type input "*"
click at [207, 139] on input "******" at bounding box center [249, 142] width 94 height 7
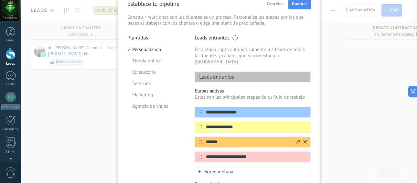
type input "******"
click at [296, 140] on icon at bounding box center [298, 142] width 4 height 4
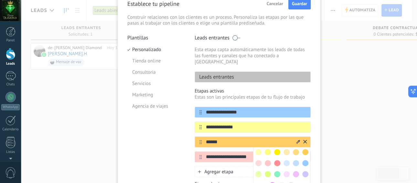
click at [276, 171] on span at bounding box center [277, 174] width 6 height 6
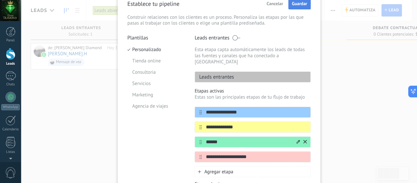
click at [297, 5] on span "Guardar" at bounding box center [299, 3] width 15 height 5
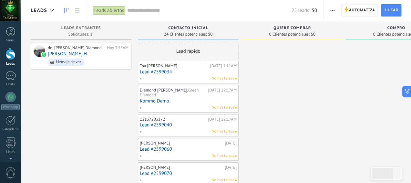
click at [335, 8] on button "button" at bounding box center [332, 10] width 9 height 12
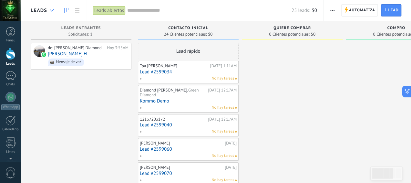
click at [52, 9] on icon at bounding box center [52, 10] width 4 height 3
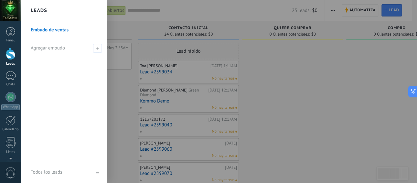
click at [47, 31] on link "Embudo de ventas" at bounding box center [65, 30] width 69 height 18
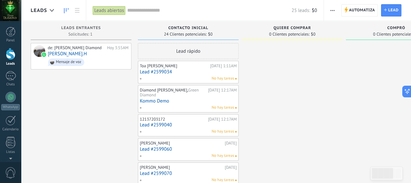
click at [114, 9] on div "Leads abiertos" at bounding box center [109, 10] width 33 height 9
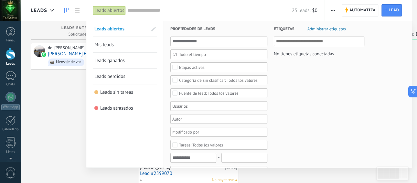
click at [207, 65] on span "Etapas activas" at bounding box center [219, 67] width 80 height 5
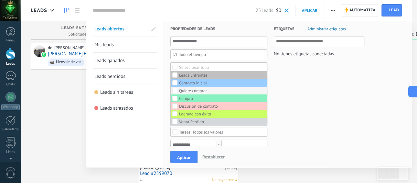
click at [194, 90] on div "Quiere comprar" at bounding box center [193, 90] width 28 height 5
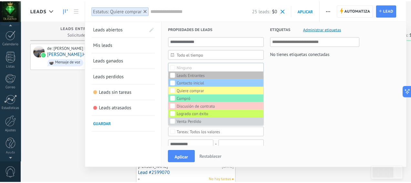
scroll to position [86, 0]
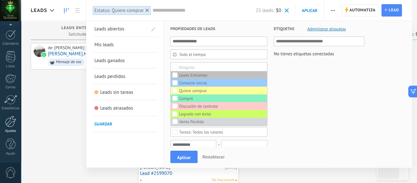
click at [13, 120] on div at bounding box center [10, 121] width 11 height 11
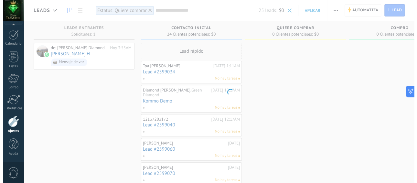
scroll to position [86, 0]
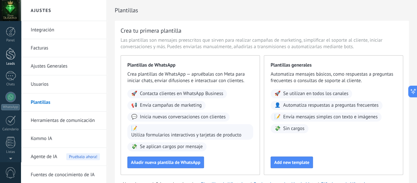
click at [10, 54] on div at bounding box center [11, 54] width 10 height 12
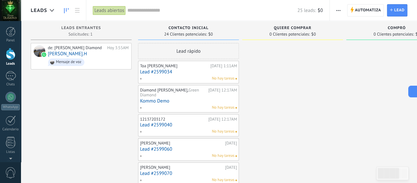
click at [115, 8] on div "Leads abiertos" at bounding box center [109, 10] width 33 height 9
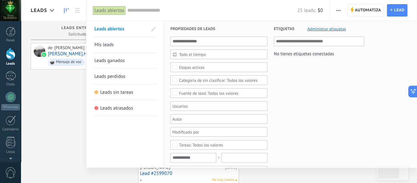
click at [110, 29] on span "Leads abiertos" at bounding box center [109, 29] width 30 height 6
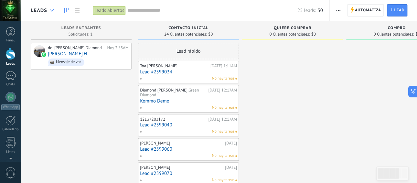
click at [50, 11] on icon at bounding box center [52, 10] width 4 height 3
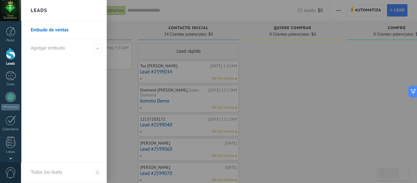
click at [53, 29] on link "Embudo de ventas" at bounding box center [65, 30] width 69 height 18
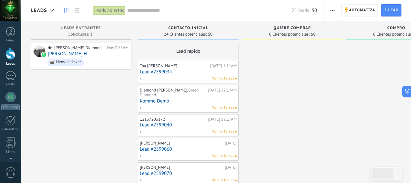
click at [109, 12] on div "Leads abiertos" at bounding box center [109, 10] width 33 height 9
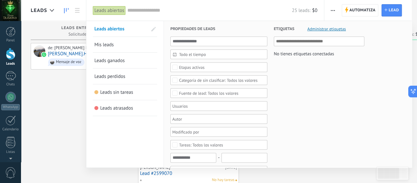
click at [113, 30] on span "Leads abiertos" at bounding box center [109, 29] width 30 height 6
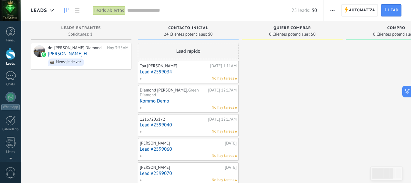
click at [118, 9] on div "Leads abiertos" at bounding box center [109, 10] width 33 height 9
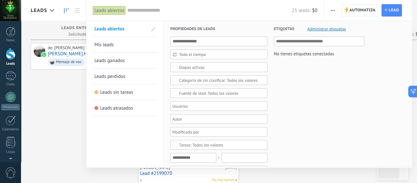
click at [334, 11] on div at bounding box center [208, 91] width 417 height 183
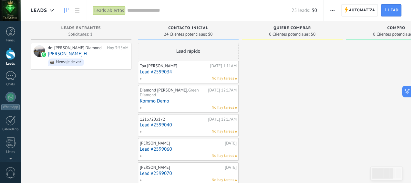
click at [65, 10] on icon at bounding box center [66, 10] width 5 height 5
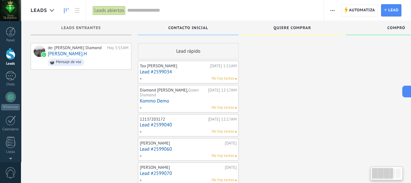
click at [51, 10] on icon at bounding box center [52, 10] width 4 height 3
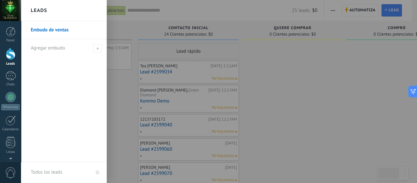
click at [52, 31] on link "Embudo de ventas" at bounding box center [65, 30] width 69 height 18
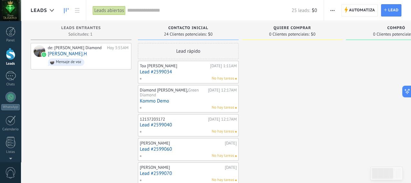
click at [109, 11] on div "Leads abiertos" at bounding box center [109, 10] width 33 height 9
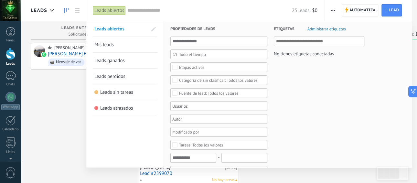
click at [68, 50] on div at bounding box center [208, 91] width 417 height 183
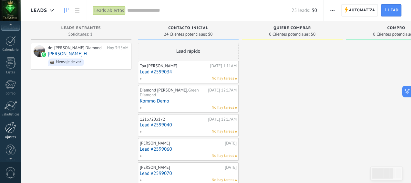
click at [12, 122] on div at bounding box center [10, 127] width 11 height 11
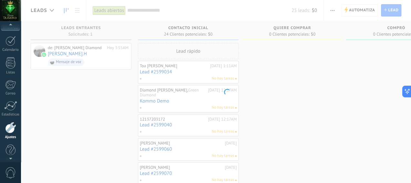
scroll to position [86, 0]
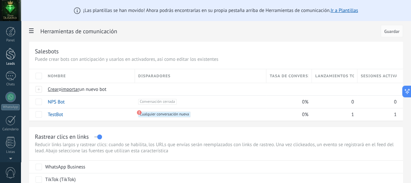
click at [10, 58] on div at bounding box center [11, 54] width 10 height 12
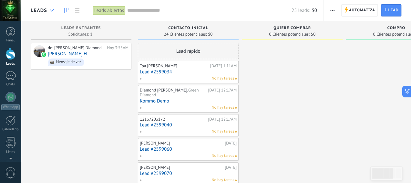
click at [53, 12] on div at bounding box center [52, 10] width 11 height 13
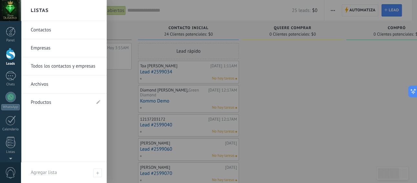
click at [11, 52] on div at bounding box center [11, 54] width 10 height 12
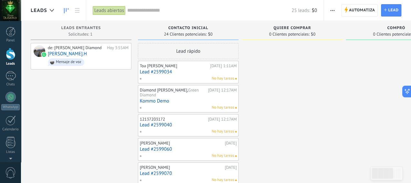
click at [334, 10] on use "button" at bounding box center [332, 10] width 4 height 1
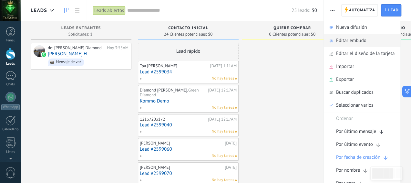
click at [351, 41] on span "Editar embudo" at bounding box center [351, 40] width 30 height 13
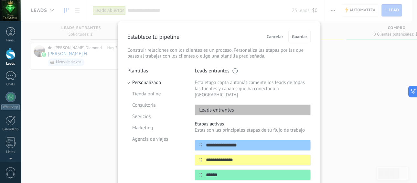
click at [340, 125] on div "**********" at bounding box center [219, 91] width 396 height 183
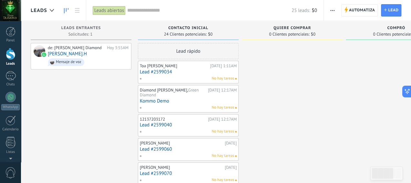
click at [191, 51] on div "Lead rápido" at bounding box center [188, 51] width 101 height 16
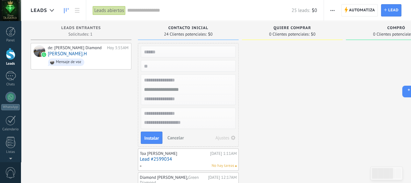
click at [8, 50] on div at bounding box center [11, 54] width 10 height 12
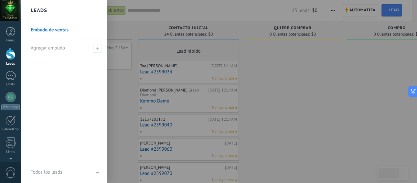
click at [53, 30] on link "Embudo de ventas" at bounding box center [65, 30] width 69 height 18
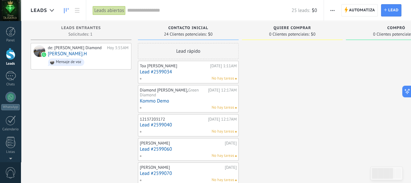
click at [113, 10] on div "Leads abiertos" at bounding box center [109, 10] width 33 height 9
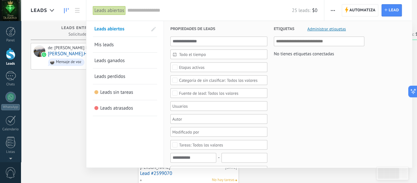
click at [330, 10] on div at bounding box center [208, 91] width 417 height 183
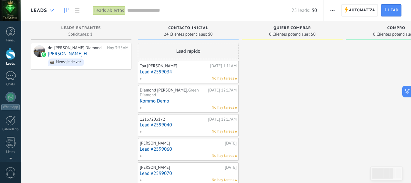
click at [52, 11] on icon at bounding box center [52, 10] width 4 height 3
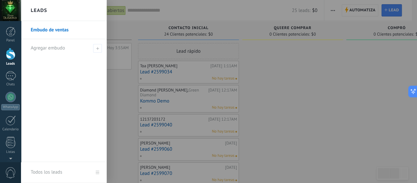
click at [52, 31] on link "Embudo de ventas" at bounding box center [65, 30] width 69 height 18
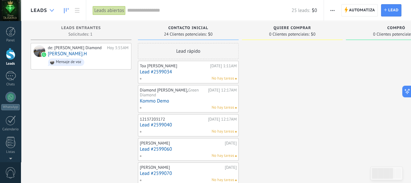
click at [53, 9] on icon at bounding box center [52, 10] width 4 height 3
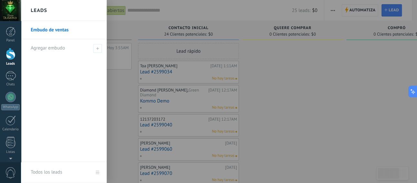
click at [46, 30] on link "Embudo de ventas" at bounding box center [65, 30] width 69 height 18
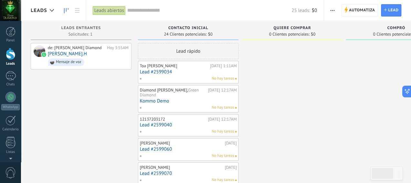
click at [332, 9] on span "button" at bounding box center [332, 10] width 4 height 12
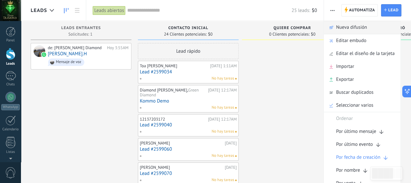
click at [341, 28] on span "Nueva difusión" at bounding box center [351, 27] width 31 height 13
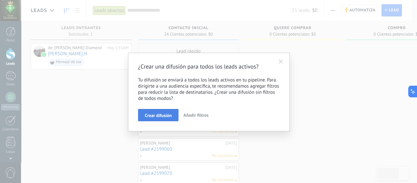
click at [163, 114] on span "Crear difusión" at bounding box center [158, 115] width 27 height 5
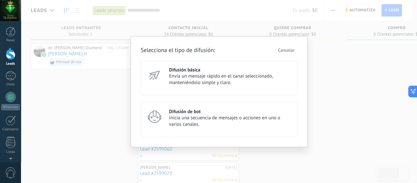
click at [190, 73] on span "Envía un mensaje rápido en el canal seleccionado, manteniéndolo simple y claro." at bounding box center [230, 79] width 122 height 13
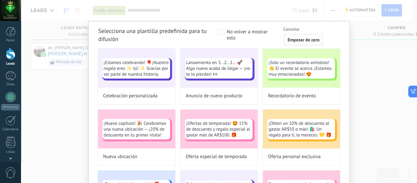
click at [306, 38] on span "Empezar de cero" at bounding box center [303, 39] width 32 height 5
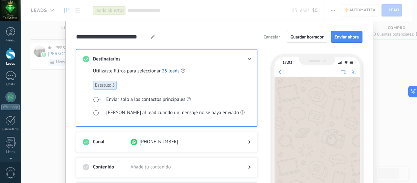
click at [142, 165] on span "Añade tu contenido" at bounding box center [183, 167] width 107 height 6
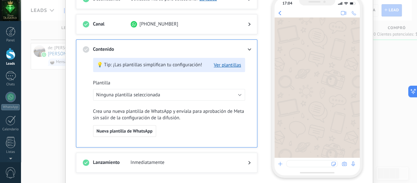
scroll to position [62, 0]
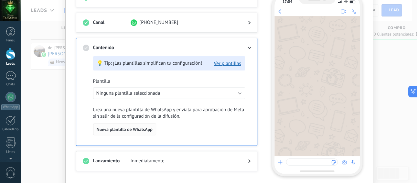
click at [131, 129] on span "Nueva plantilla de WhatsApp" at bounding box center [125, 129] width 56 height 5
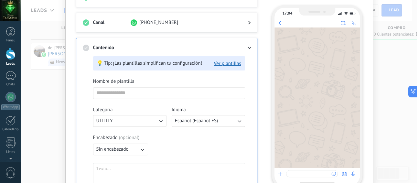
click at [160, 120] on icon "button" at bounding box center [160, 121] width 6 height 6
click at [132, 93] on input at bounding box center [168, 93] width 151 height 10
click at [138, 94] on input "****" at bounding box center [168, 93] width 151 height 10
type input "*"
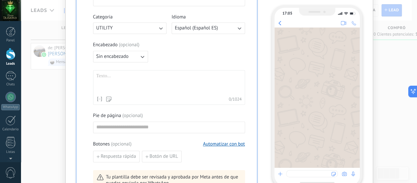
scroll to position [160, 0]
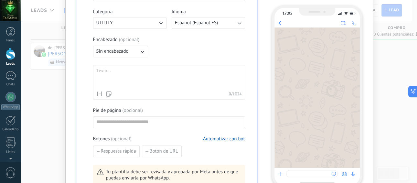
click at [117, 68] on div at bounding box center [168, 78] width 145 height 20
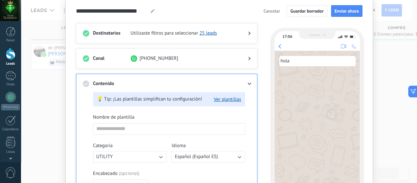
scroll to position [0, 0]
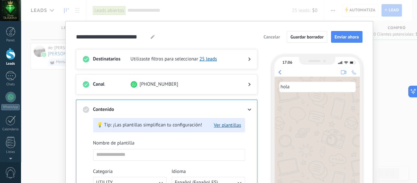
click at [273, 36] on span "Cancelar" at bounding box center [271, 37] width 16 height 5
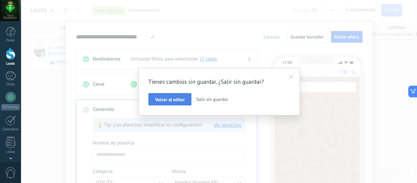
click at [173, 99] on span "Volver al editor" at bounding box center [169, 99] width 29 height 5
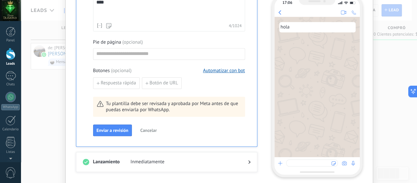
scroll to position [228, 0]
click at [148, 128] on span "Cancelar" at bounding box center [148, 130] width 16 height 5
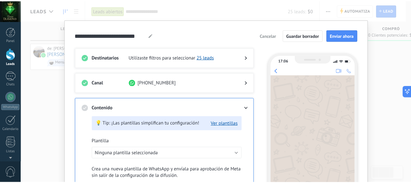
scroll to position [0, 0]
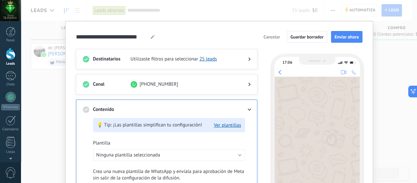
click at [38, 11] on div "**********" at bounding box center [219, 91] width 396 height 183
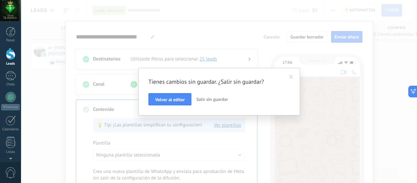
click at [203, 99] on span "Salir sin guardar" at bounding box center [212, 99] width 32 height 6
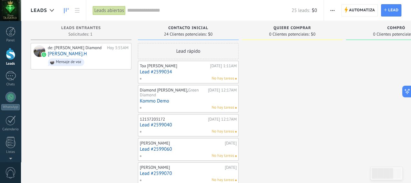
click at [107, 8] on div "Leads abiertos" at bounding box center [109, 10] width 33 height 9
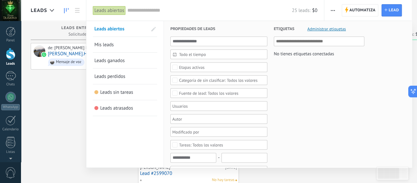
click at [113, 43] on link "Mis leads" at bounding box center [124, 45] width 61 height 16
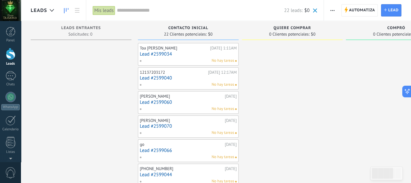
click at [102, 8] on div "Mis leads" at bounding box center [104, 10] width 23 height 9
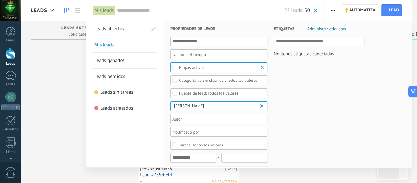
click at [107, 44] on span "Mis leads" at bounding box center [103, 45] width 19 height 6
click at [208, 41] on input "text" at bounding box center [218, 41] width 97 height 10
click at [52, 9] on div at bounding box center [208, 91] width 417 height 183
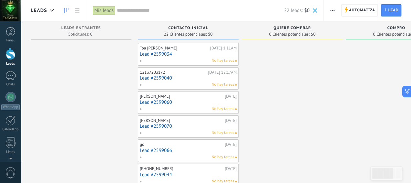
click at [104, 10] on div "Mis leads" at bounding box center [104, 10] width 23 height 9
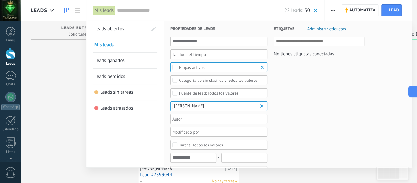
click at [110, 28] on span "Leads abiertos" at bounding box center [109, 29] width 30 height 6
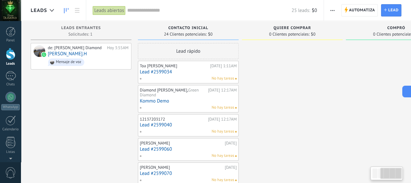
scroll to position [0, 149]
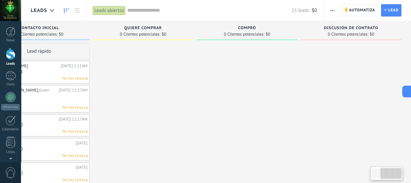
drag, startPoint x: 390, startPoint y: 175, endPoint x: 404, endPoint y: 171, distance: 15.0
click at [404, 171] on body ".abccls-1,.abccls-2{fill-rule:evenodd}.abccls-2{fill:#fff} .abfcls-1{fill:none}…" at bounding box center [205, 91] width 411 height 183
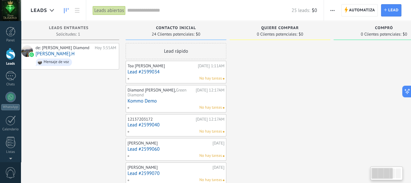
scroll to position [0, 5]
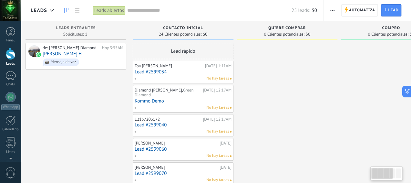
drag, startPoint x: 395, startPoint y: 171, endPoint x: 347, endPoint y: 175, distance: 49.0
click at [347, 175] on body ".abccls-1,.abccls-2{fill-rule:evenodd}.abccls-2{fill:#fff} .abfcls-1{fill:none}…" at bounding box center [205, 91] width 411 height 183
drag, startPoint x: 382, startPoint y: 175, endPoint x: 364, endPoint y: 172, distance: 18.1
click at [364, 172] on body ".abccls-1,.abccls-2{fill-rule:evenodd}.abccls-2{fill:#fff} .abfcls-1{fill:none}…" at bounding box center [205, 91] width 411 height 183
click at [330, 9] on button "button" at bounding box center [332, 10] width 9 height 12
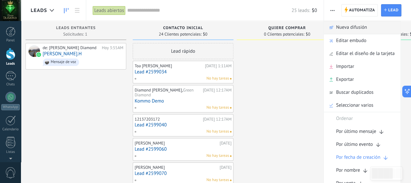
click at [346, 26] on span "Nueva difusión" at bounding box center [351, 27] width 31 height 13
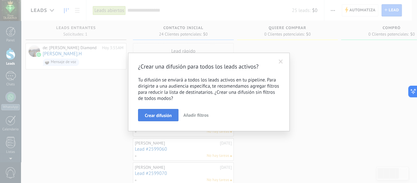
click at [168, 114] on span "Crear difusión" at bounding box center [158, 115] width 27 height 5
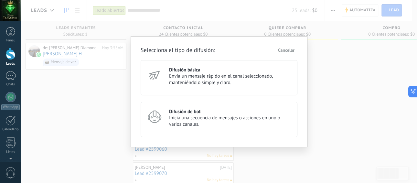
click at [184, 69] on h3 "Difusión básica" at bounding box center [230, 70] width 122 height 6
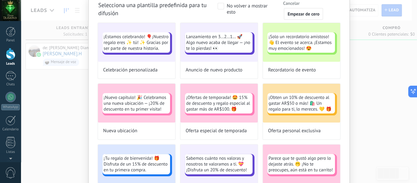
scroll to position [0, 0]
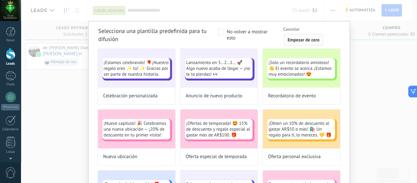
click at [310, 39] on span "Empezar de cero" at bounding box center [303, 39] width 32 height 5
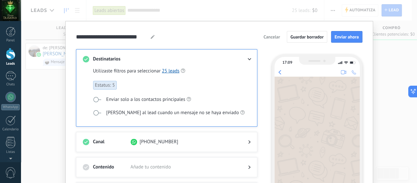
click at [269, 36] on span "Cancelar" at bounding box center [271, 37] width 16 height 5
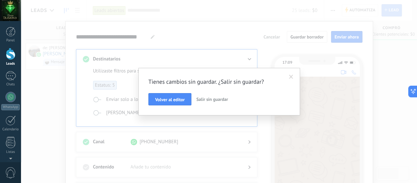
click at [203, 100] on span "Salir sin guardar" at bounding box center [212, 99] width 32 height 6
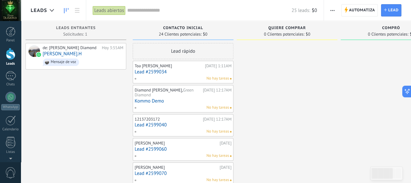
click at [334, 10] on icon "button" at bounding box center [332, 10] width 4 height 1
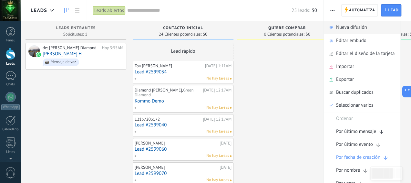
click at [354, 27] on span "Nueva difusión" at bounding box center [351, 27] width 31 height 13
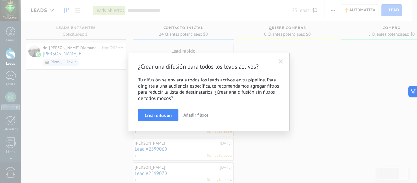
click at [196, 112] on span "Añadir filtros" at bounding box center [195, 115] width 25 height 6
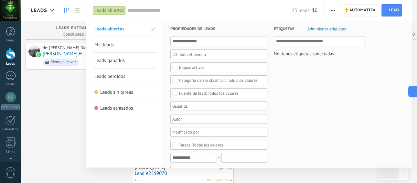
click at [392, 8] on div at bounding box center [208, 91] width 417 height 183
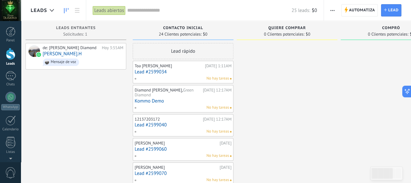
click at [332, 9] on span "button" at bounding box center [332, 10] width 4 height 12
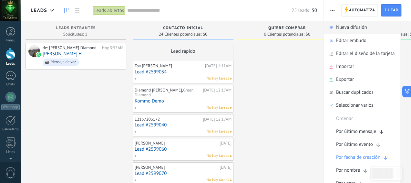
click at [342, 28] on span "Nueva difusión" at bounding box center [351, 27] width 31 height 13
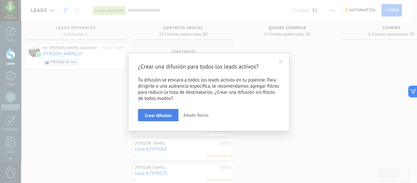
click at [165, 113] on span "Crear difusión" at bounding box center [158, 115] width 27 height 5
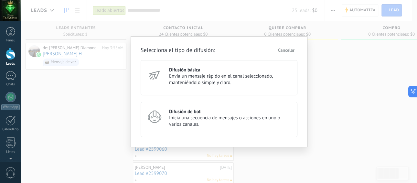
click at [187, 71] on h3 "Difusión básica" at bounding box center [230, 70] width 122 height 6
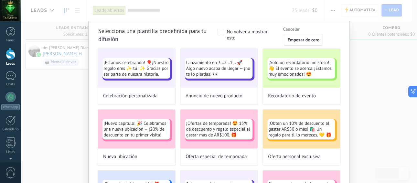
click at [221, 32] on span at bounding box center [220, 32] width 6 height 6
click at [220, 30] on span at bounding box center [220, 32] width 6 height 6
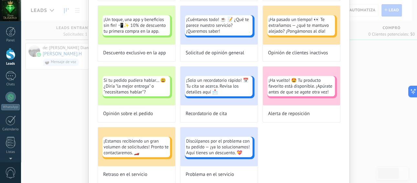
scroll to position [294, 0]
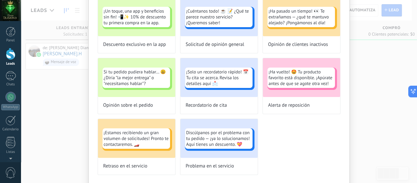
drag, startPoint x: 414, startPoint y: 152, endPoint x: 414, endPoint y: 161, distance: 8.7
click at [411, 161] on div "Selecciona una plantilla predefinida para tu difusión No volver a mostrar esto …" at bounding box center [219, 91] width 396 height 183
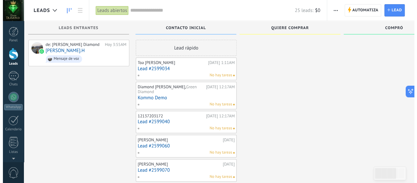
scroll to position [0, 0]
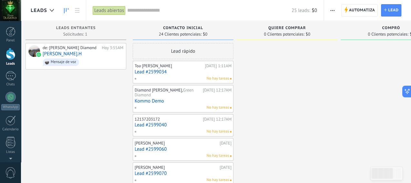
click at [330, 9] on span "button" at bounding box center [332, 10] width 4 height 12
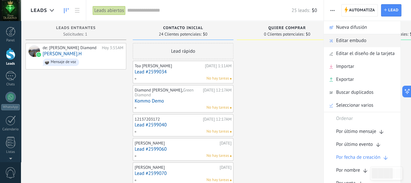
click at [348, 40] on span "Editar embudo" at bounding box center [351, 40] width 30 height 13
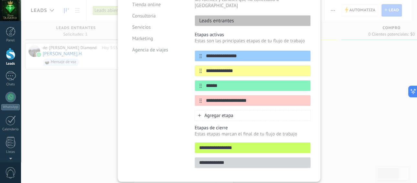
scroll to position [102, 0]
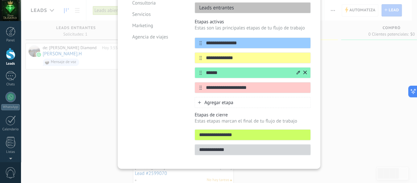
click at [234, 69] on input "******" at bounding box center [249, 72] width 94 height 7
type input "*******"
click at [361, 131] on div "**********" at bounding box center [219, 91] width 396 height 183
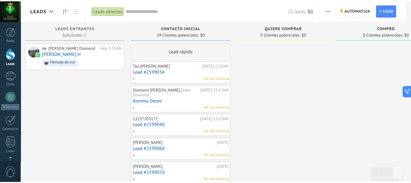
scroll to position [0, 0]
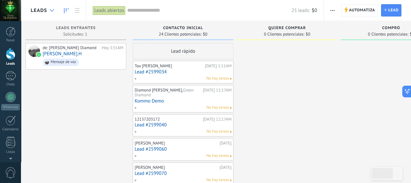
click at [53, 10] on use at bounding box center [52, 10] width 4 height 3
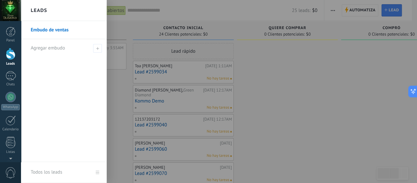
click at [55, 31] on link "Embudo de ventas" at bounding box center [65, 30] width 69 height 18
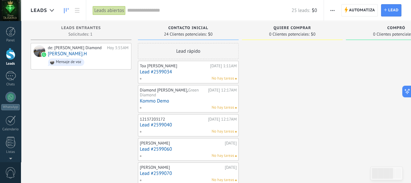
click at [332, 7] on span "button" at bounding box center [332, 10] width 4 height 12
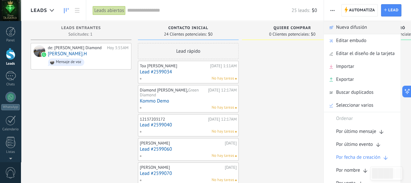
click at [346, 29] on span "Nueva difusión" at bounding box center [351, 27] width 31 height 13
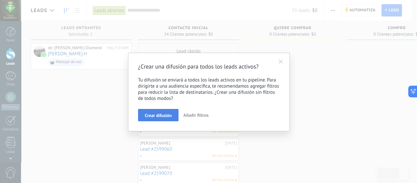
click at [159, 114] on span "Crear difusión" at bounding box center [158, 115] width 27 height 5
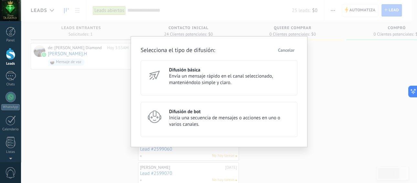
click at [171, 69] on h3 "Difusión básica" at bounding box center [230, 70] width 122 height 6
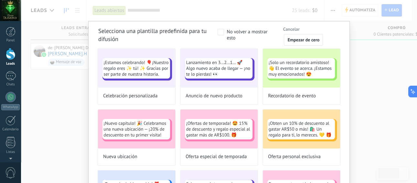
click at [287, 29] on span "Cancelar" at bounding box center [291, 29] width 16 height 5
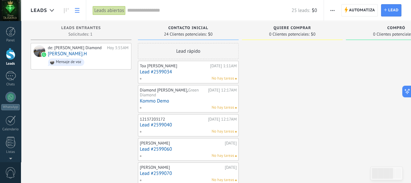
click at [76, 12] on use at bounding box center [77, 10] width 5 height 5
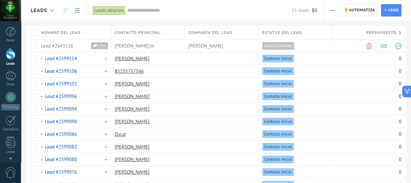
click at [51, 11] on use at bounding box center [52, 10] width 4 height 3
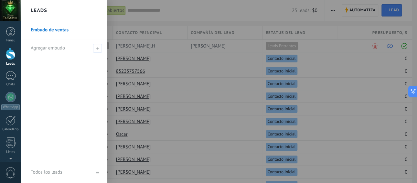
click at [48, 30] on link "Embudo de ventas" at bounding box center [65, 30] width 69 height 18
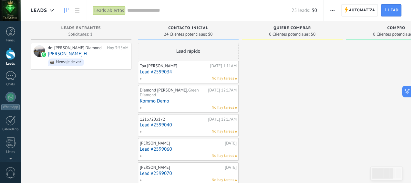
click at [103, 10] on div "Leads abiertos" at bounding box center [109, 10] width 33 height 9
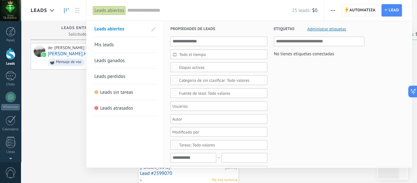
click at [105, 11] on div "Leads abiertos" at bounding box center [109, 10] width 33 height 9
click at [330, 9] on div at bounding box center [208, 91] width 417 height 183
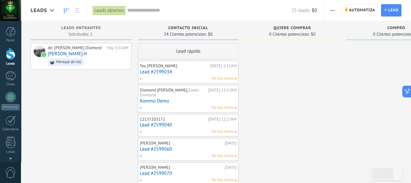
click at [329, 9] on button "button" at bounding box center [332, 10] width 9 height 12
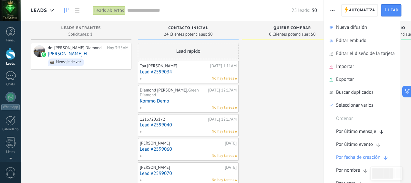
click at [140, 12] on input "text" at bounding box center [209, 10] width 164 height 7
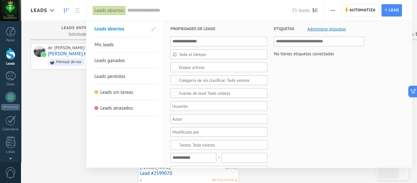
click at [190, 65] on div "Etapas activas" at bounding box center [192, 67] width 26 height 5
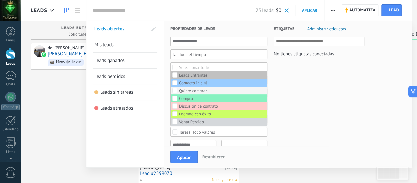
click at [192, 89] on div "Quiere comprar" at bounding box center [193, 90] width 28 height 5
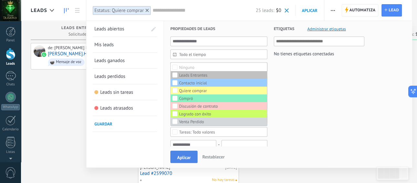
click at [177, 155] on span "Aplicar" at bounding box center [184, 157] width 14 height 5
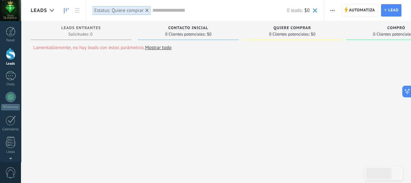
click at [146, 9] on icon at bounding box center [146, 10] width 3 height 3
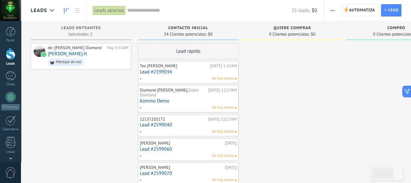
click at [104, 9] on div "Leads abiertos" at bounding box center [109, 10] width 33 height 9
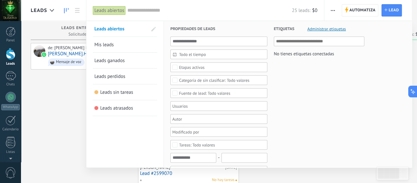
click at [192, 67] on div "Etapas activas" at bounding box center [192, 67] width 26 height 5
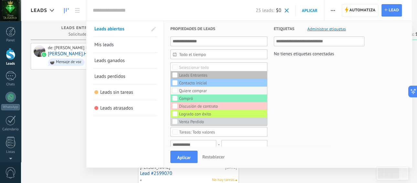
click at [188, 90] on div "Quiere comprar" at bounding box center [193, 90] width 28 height 5
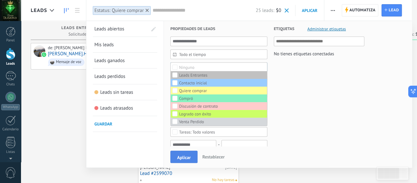
click at [185, 155] on span "Aplicar" at bounding box center [184, 157] width 14 height 5
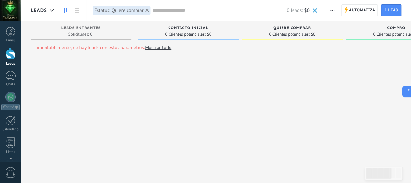
click at [163, 46] on link "Mostrar todo" at bounding box center [158, 48] width 26 height 6
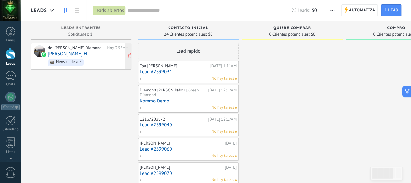
click at [72, 54] on div "de: Green Diamond Hoy 3:55AM Juan.H Mensaje de voz" at bounding box center [88, 56] width 81 height 22
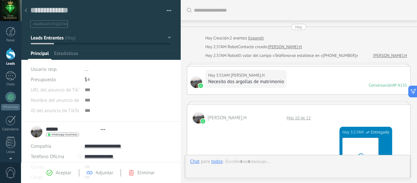
type textarea "***"
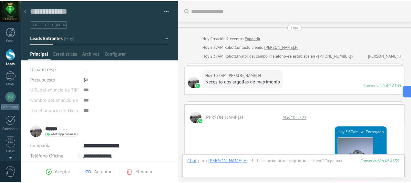
scroll to position [945, 0]
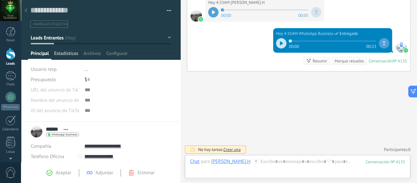
click at [68, 53] on span "Estadísticas" at bounding box center [66, 54] width 24 height 9
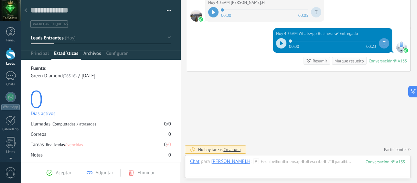
click at [91, 53] on span "Archivos" at bounding box center [91, 54] width 17 height 9
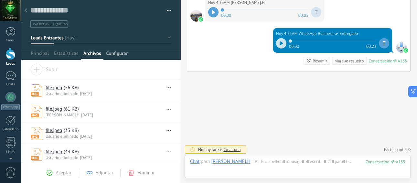
click at [114, 55] on span "Configurar" at bounding box center [116, 54] width 21 height 9
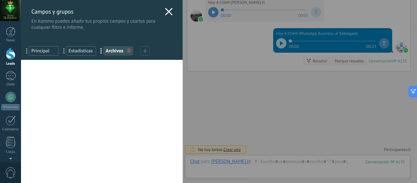
click at [165, 12] on use at bounding box center [168, 11] width 7 height 7
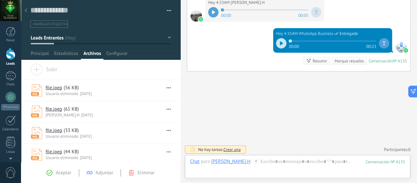
click at [169, 37] on div at bounding box center [101, 30] width 160 height 60
click at [167, 9] on button "button" at bounding box center [166, 11] width 9 height 10
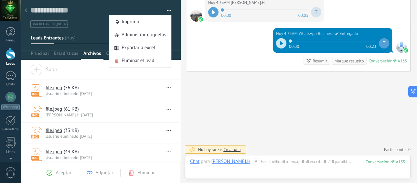
click at [130, 81] on div "file.jpeg ( 56 KB ) Usuario eliminado 27/08/2025 Descargar Desvincular Eliminar" at bounding box center [100, 90] width 159 height 21
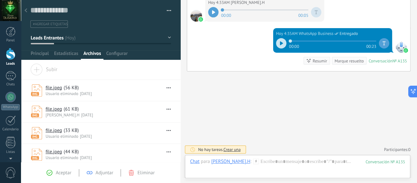
click at [10, 54] on div at bounding box center [11, 54] width 10 height 12
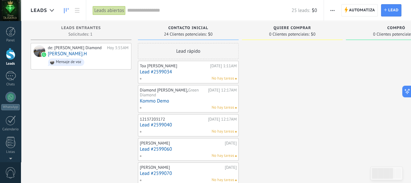
click at [333, 9] on span "button" at bounding box center [332, 10] width 4 height 12
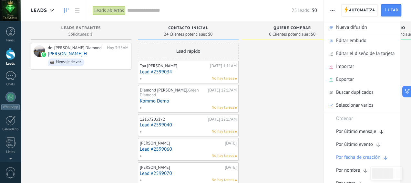
click at [118, 8] on div "Leads abiertos" at bounding box center [109, 10] width 33 height 9
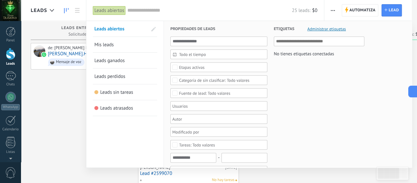
click at [195, 66] on div "Etapas activas" at bounding box center [192, 67] width 26 height 5
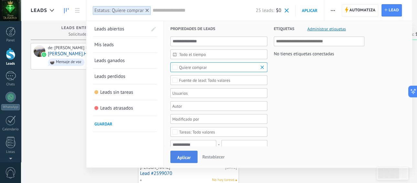
click at [185, 156] on span "Aplicar" at bounding box center [184, 157] width 14 height 5
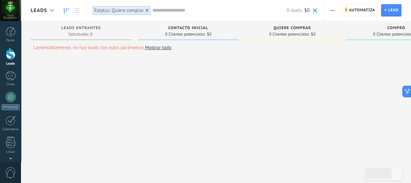
click at [52, 10] on icon at bounding box center [52, 10] width 4 height 3
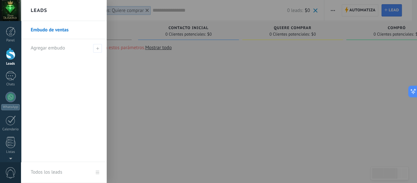
click at [52, 30] on link "Embudo de ventas" at bounding box center [65, 30] width 69 height 18
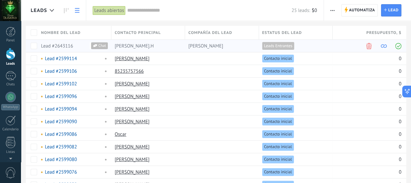
click at [99, 45] on span "Chat" at bounding box center [102, 45] width 11 height 7
click at [101, 47] on span "Chat" at bounding box center [102, 45] width 11 height 7
click at [399, 45] on span at bounding box center [398, 46] width 6 height 6
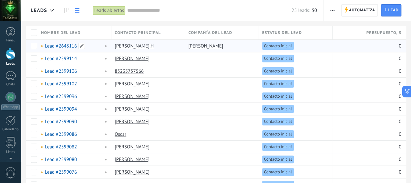
click at [59, 46] on link "Lead #2643116" at bounding box center [61, 46] width 32 height 6
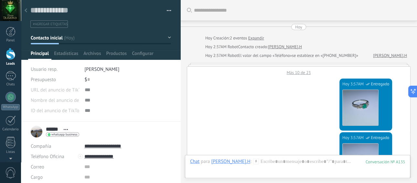
scroll to position [916, 0]
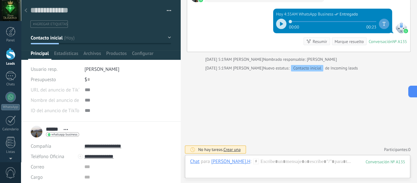
click at [89, 78] on div "$ 0" at bounding box center [127, 79] width 86 height 10
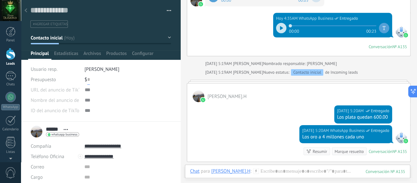
scroll to position [933, 0]
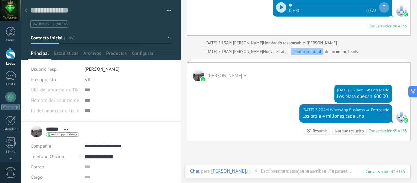
click at [10, 52] on div at bounding box center [11, 54] width 10 height 12
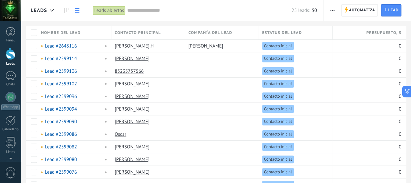
click at [119, 9] on div "Leads abiertos" at bounding box center [109, 10] width 33 height 9
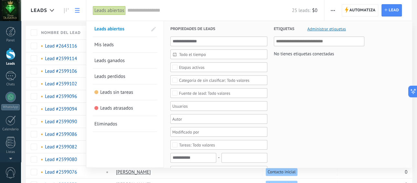
click at [103, 29] on span "Leads abiertos" at bounding box center [109, 29] width 30 height 6
click at [194, 66] on div "Etapas activas" at bounding box center [192, 67] width 26 height 5
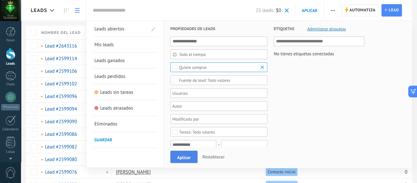
click at [183, 157] on span "Aplicar" at bounding box center [184, 157] width 14 height 5
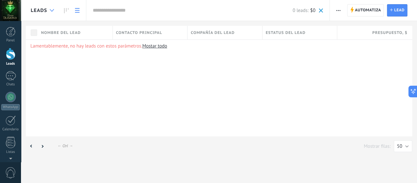
click at [53, 11] on icon at bounding box center [52, 10] width 4 height 3
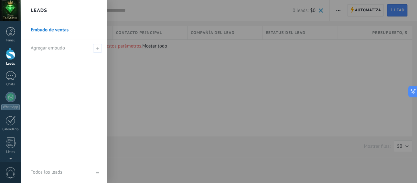
click at [48, 31] on link "Embudo de ventas" at bounding box center [65, 30] width 69 height 18
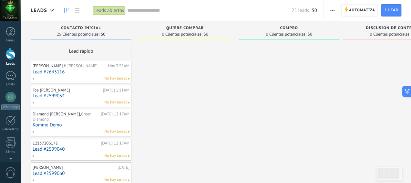
click at [109, 10] on div "Leads abiertos" at bounding box center [109, 10] width 33 height 9
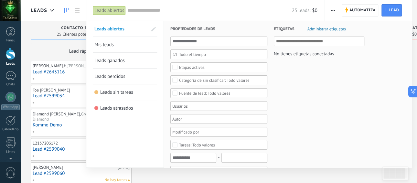
click at [111, 30] on span "Leads abiertos" at bounding box center [109, 29] width 30 height 6
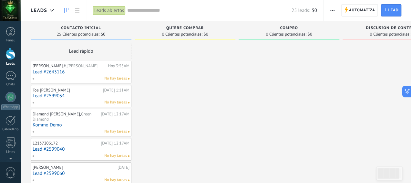
click at [78, 69] on link "Lead #2643116" at bounding box center [81, 71] width 97 height 5
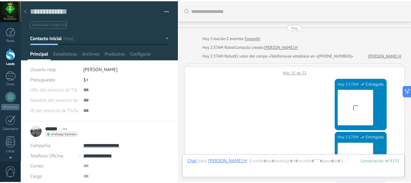
scroll to position [1002, 0]
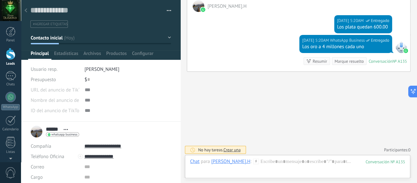
click at [11, 56] on div at bounding box center [11, 54] width 10 height 12
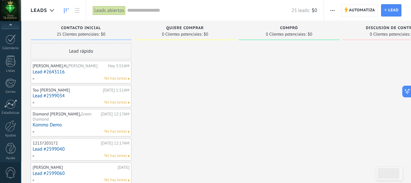
scroll to position [86, 0]
click at [9, 120] on div at bounding box center [10, 121] width 11 height 11
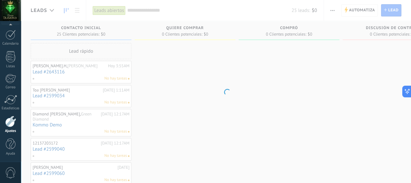
scroll to position [86, 0]
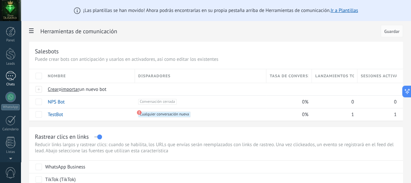
click at [10, 74] on div "1" at bounding box center [10, 75] width 10 height 9
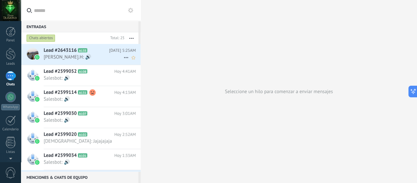
click at [57, 53] on span "Lead #2643116" at bounding box center [60, 50] width 33 height 6
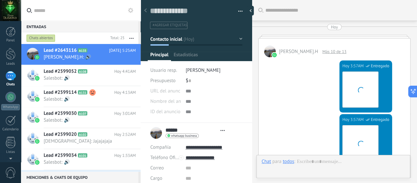
type textarea "***"
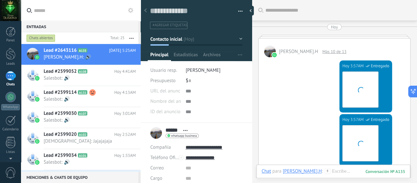
scroll to position [1222, 0]
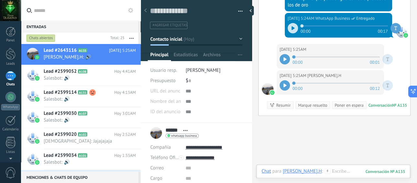
click at [283, 85] on icon at bounding box center [284, 85] width 3 height 4
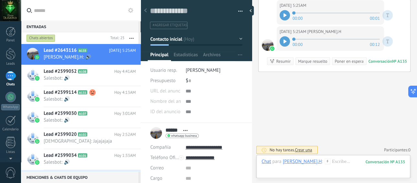
click at [324, 162] on div at bounding box center [332, 167] width 143 height 19
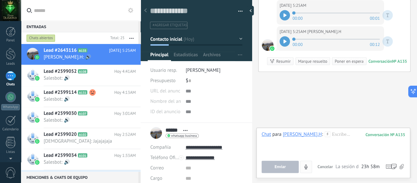
click at [304, 167] on icon "4" at bounding box center [305, 166] width 5 height 5
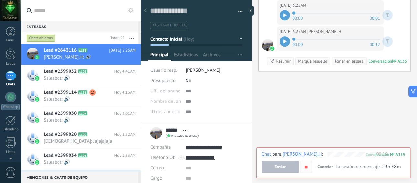
click at [305, 167] on use "button" at bounding box center [305, 166] width 3 height 3
click at [307, 166] on use "button" at bounding box center [306, 167] width 3 height 4
click at [284, 164] on span "Enviar" at bounding box center [279, 166] width 11 height 5
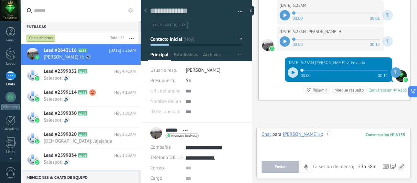
scroll to position [1283, 0]
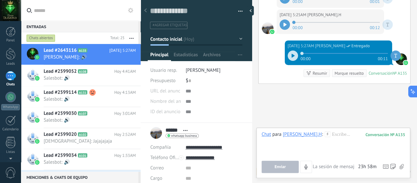
click at [285, 166] on button "Enviar" at bounding box center [279, 167] width 37 height 12
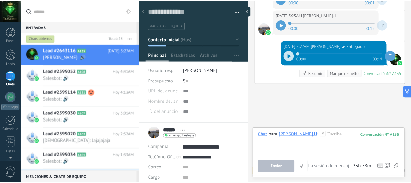
scroll to position [1295, 0]
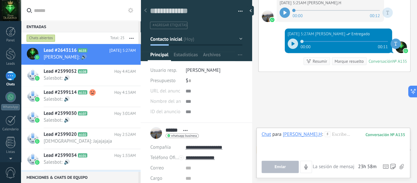
click at [293, 44] on icon at bounding box center [292, 44] width 3 height 4
click at [12, 58] on div at bounding box center [11, 54] width 10 height 12
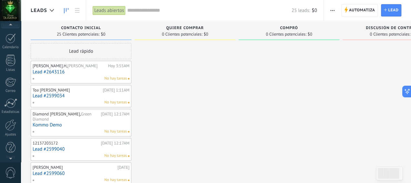
scroll to position [86, 0]
click at [13, 120] on div at bounding box center [10, 121] width 11 height 11
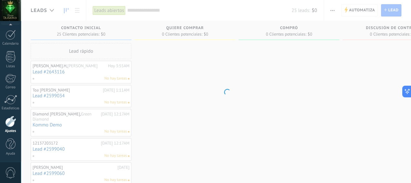
scroll to position [86, 0]
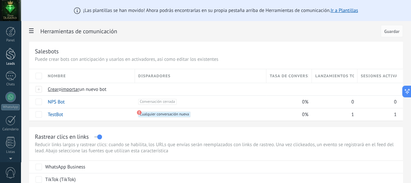
click at [11, 58] on div at bounding box center [11, 54] width 10 height 12
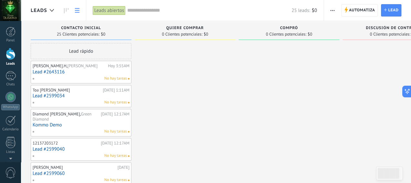
click at [78, 11] on icon at bounding box center [77, 10] width 5 height 5
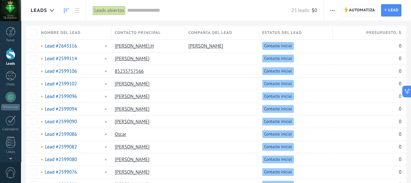
click at [67, 8] on icon at bounding box center [66, 10] width 5 height 5
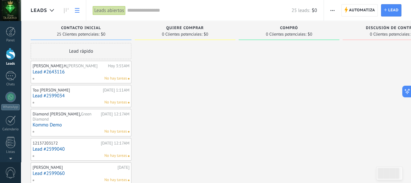
click at [78, 10] on icon at bounding box center [77, 10] width 5 height 5
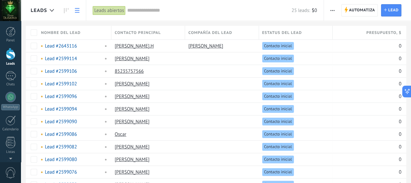
click at [104, 11] on div "Leads abiertos" at bounding box center [109, 10] width 33 height 9
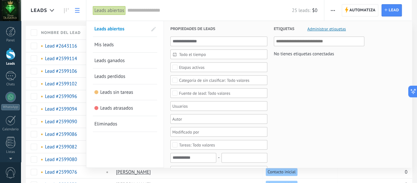
click at [186, 67] on div "Etapas activas" at bounding box center [192, 67] width 26 height 5
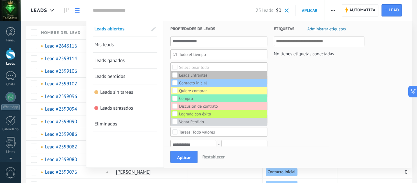
click at [52, 9] on div at bounding box center [208, 91] width 417 height 183
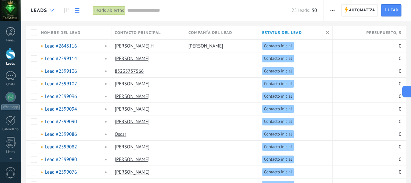
click at [51, 10] on icon at bounding box center [52, 10] width 4 height 3
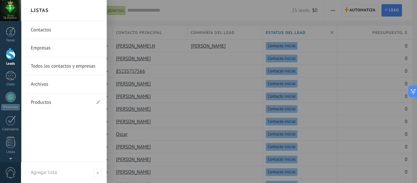
click at [44, 29] on link "Contactos" at bounding box center [65, 30] width 69 height 18
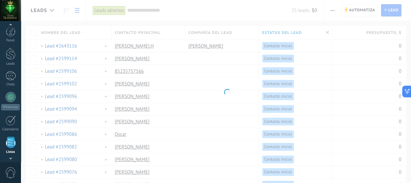
scroll to position [40, 0]
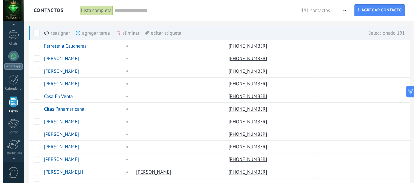
scroll to position [40, 0]
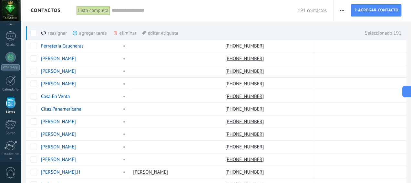
click at [103, 11] on div "Lista completa" at bounding box center [94, 10] width 34 height 9
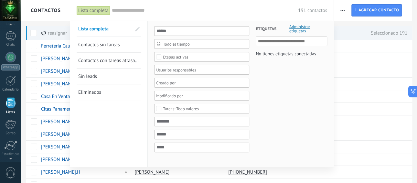
click at [95, 29] on span "Lista completa" at bounding box center [93, 29] width 30 height 6
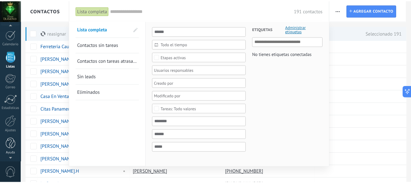
scroll to position [86, 0]
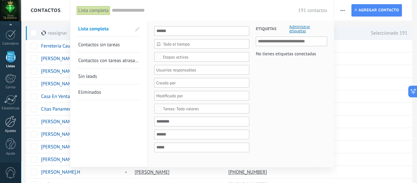
click at [10, 120] on div at bounding box center [10, 121] width 11 height 11
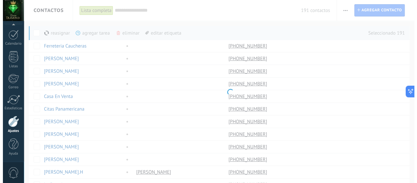
scroll to position [86, 0]
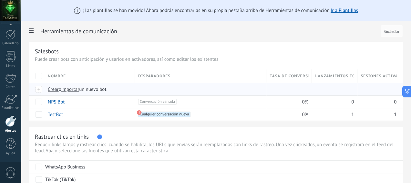
click at [79, 87] on span "importar" at bounding box center [70, 89] width 18 height 6
click at [0, 0] on input "importar un nuevo bot" at bounding box center [0, 0] width 0 height 0
click at [106, 89] on span "un nuevo bot" at bounding box center [92, 89] width 27 height 6
click at [0, 0] on input "importar un nuevo bot" at bounding box center [0, 0] width 0 height 0
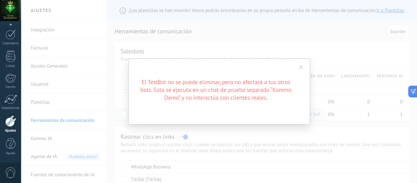
click at [301, 68] on span at bounding box center [301, 67] width 4 height 5
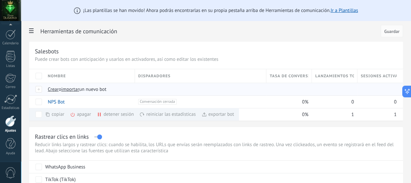
click at [59, 89] on span "Crear" at bounding box center [53, 89] width 11 height 6
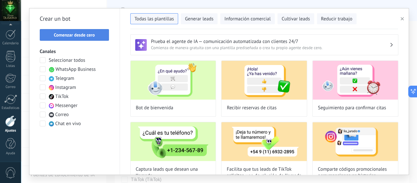
click at [69, 35] on span "Comenzar desde cero" at bounding box center [74, 35] width 41 height 5
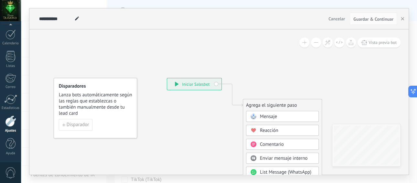
click at [76, 20] on use at bounding box center [77, 18] width 4 height 4
type input "*"
type input "********"
click at [75, 124] on span "Disparador" at bounding box center [78, 124] width 22 height 5
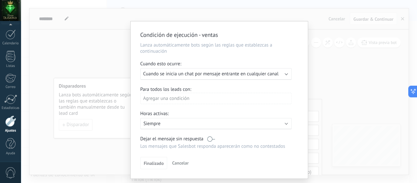
click at [176, 74] on span "Cuando se inicia un chat por mensaje entrante en cualquier canal" at bounding box center [210, 74] width 135 height 6
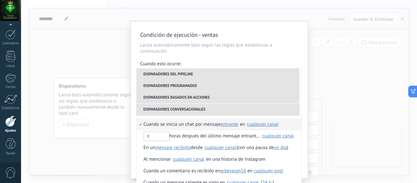
scroll to position [159, 0]
click at [272, 123] on div "cualquier canal" at bounding box center [263, 123] width 32 height 5
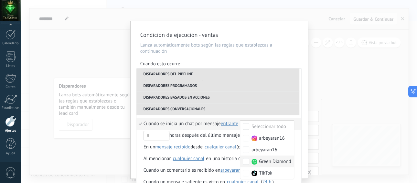
click at [253, 161] on img at bounding box center [254, 162] width 6 height 6
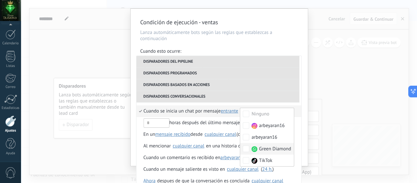
scroll to position [16, 0]
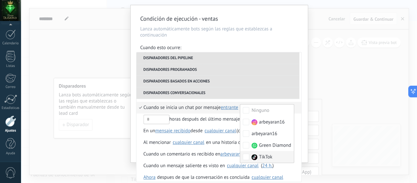
click at [283, 29] on p "Lanza automáticamente bots según las reglas que establezcas a continuación" at bounding box center [219, 32] width 158 height 12
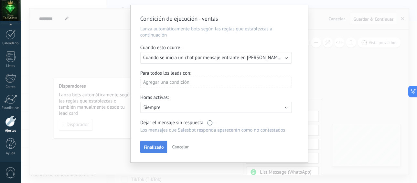
click at [159, 146] on span "Finalizado" at bounding box center [154, 147] width 20 height 5
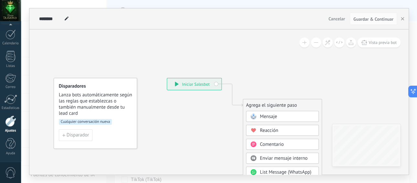
scroll to position [0, 0]
click at [76, 135] on span "Disparador" at bounding box center [78, 135] width 22 height 5
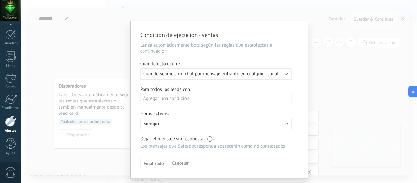
click at [165, 62] on div "Cuando esto ocurre:" at bounding box center [219, 64] width 158 height 7
click at [163, 74] on span "Cuando se inicia un chat por mensaje entrante en cualquier canal" at bounding box center [210, 74] width 135 height 6
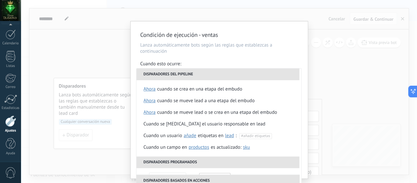
click at [164, 63] on div "Cuando esto ocurre:" at bounding box center [219, 64] width 158 height 7
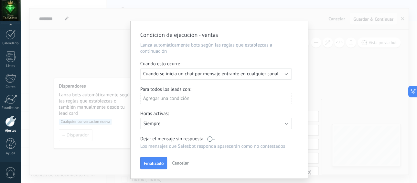
click at [169, 63] on div "Cuando esto ocurre:" at bounding box center [219, 64] width 158 height 7
click at [285, 74] on b at bounding box center [285, 73] width 3 height 3
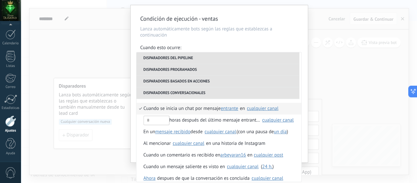
scroll to position [160, 0]
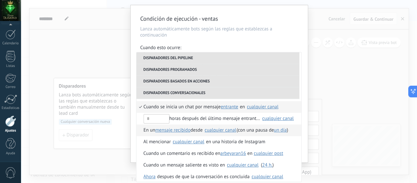
click at [215, 130] on div "cualquier canal" at bounding box center [220, 130] width 32 height 5
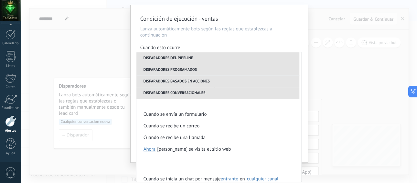
scroll to position [176, 0]
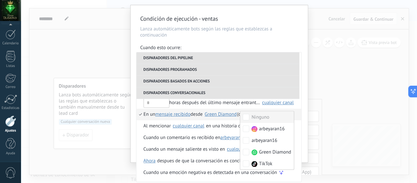
click at [286, 27] on p "Lanza automáticamente bots según las reglas que establezcas a continuación" at bounding box center [219, 32] width 158 height 12
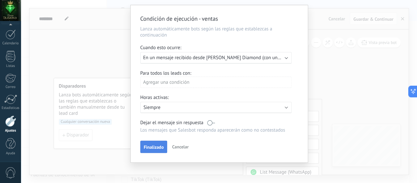
click at [153, 146] on span "Finalizado" at bounding box center [154, 147] width 20 height 5
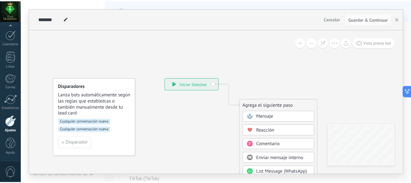
scroll to position [0, 0]
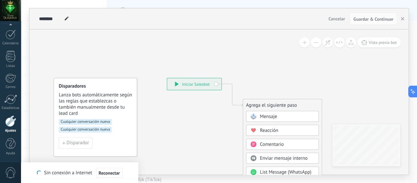
click at [266, 142] on span "Comentario" at bounding box center [272, 144] width 24 height 6
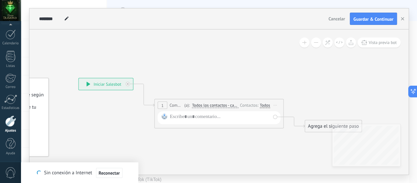
click at [339, 18] on span "Cancelar" at bounding box center [336, 19] width 16 height 6
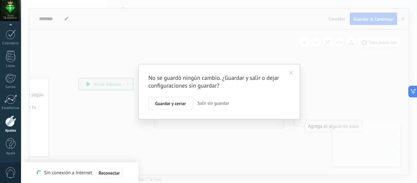
click at [204, 103] on span "Salir sin guardar" at bounding box center [213, 103] width 32 height 6
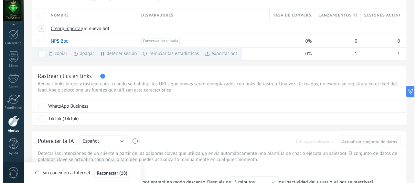
scroll to position [16, 0]
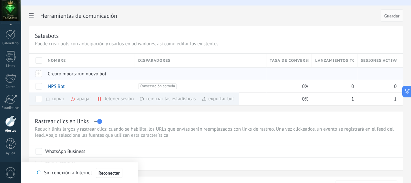
click at [59, 73] on span "Crear" at bounding box center [53, 74] width 11 height 6
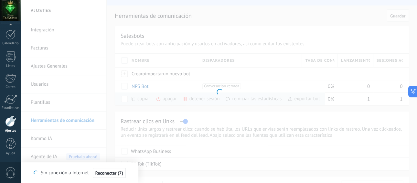
click at [298, 103] on div at bounding box center [219, 91] width 396 height 183
click at [335, 34] on div at bounding box center [219, 91] width 396 height 183
click at [11, 124] on div at bounding box center [10, 120] width 11 height 11
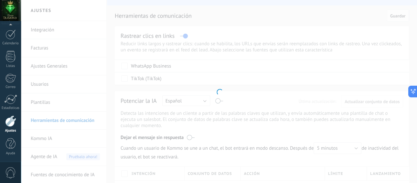
click at [11, 124] on div at bounding box center [10, 120] width 11 height 11
click at [10, 34] on div at bounding box center [10, 34] width 10 height 10
click at [9, 53] on div at bounding box center [11, 54] width 10 height 12
click at [9, 76] on div "8" at bounding box center [10, 75] width 10 height 9
click at [88, 10] on div at bounding box center [219, 91] width 396 height 183
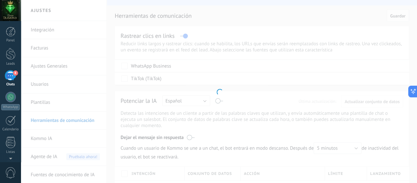
click at [6, 16] on div at bounding box center [10, 10] width 21 height 21
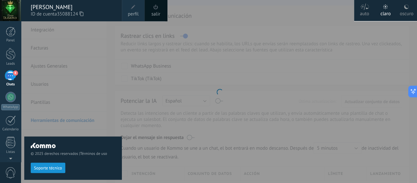
click at [155, 14] on link "salir" at bounding box center [155, 14] width 9 height 7
